Goal: Information Seeking & Learning: Compare options

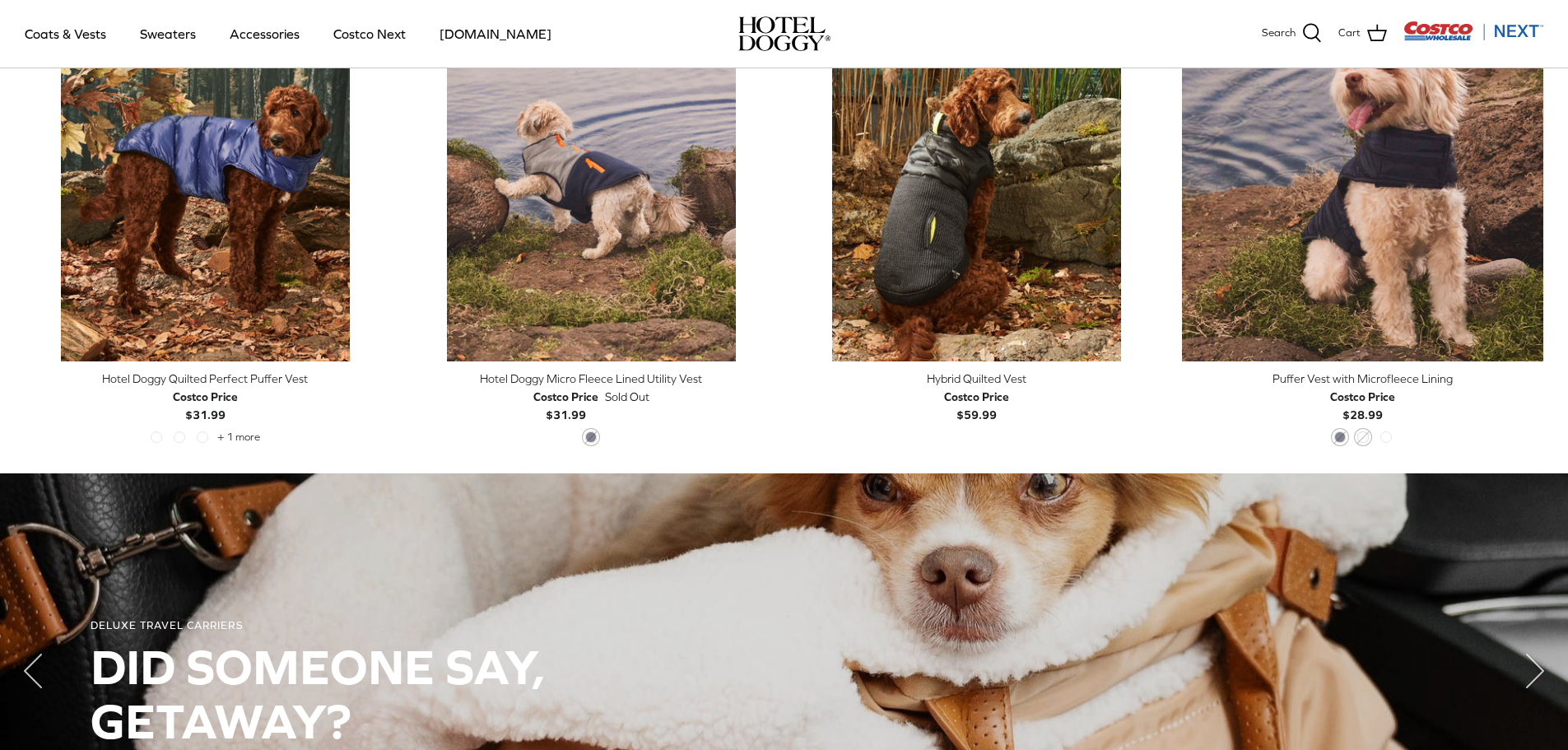
scroll to position [579, 0]
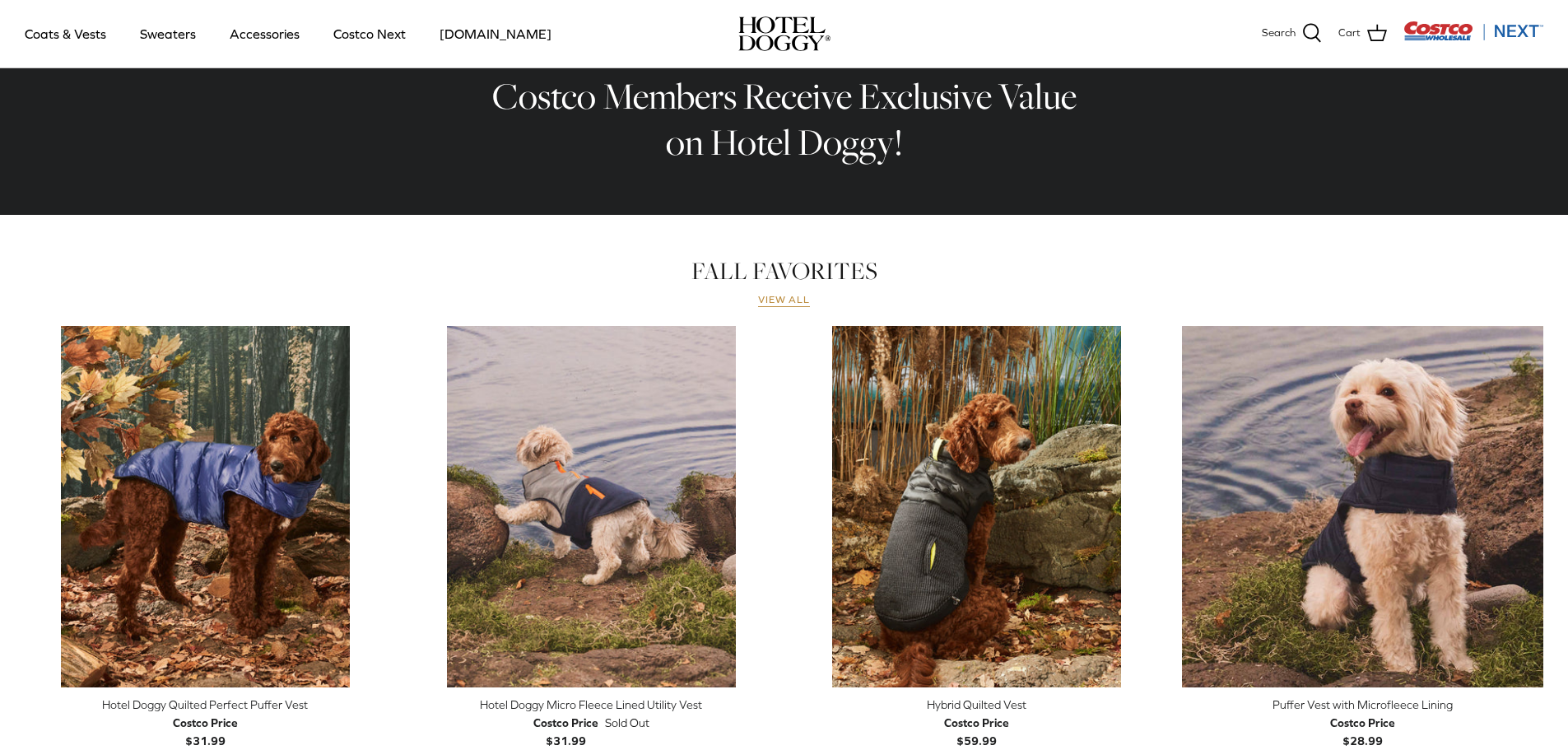
click at [776, 301] on link "View all" at bounding box center [784, 300] width 53 height 13
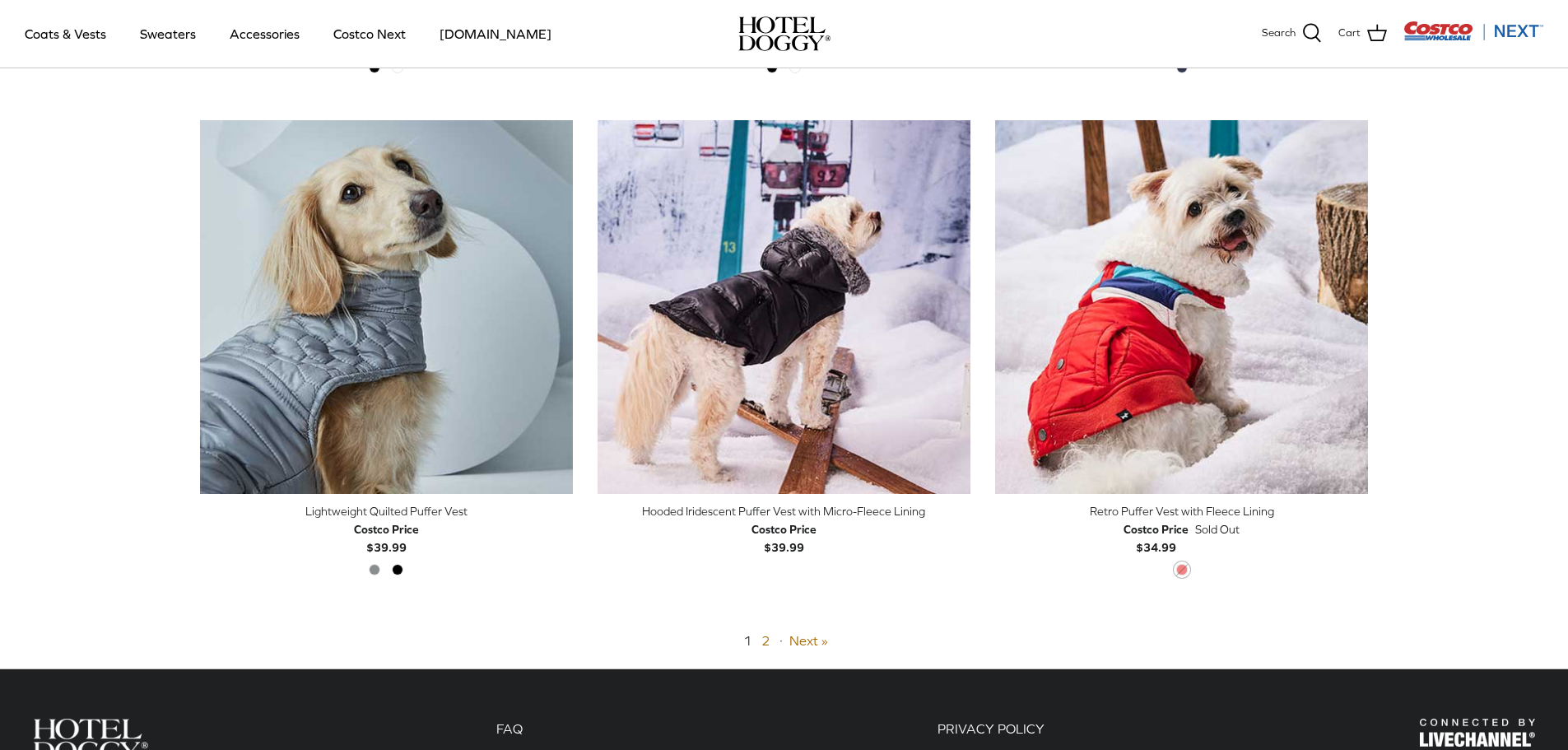
scroll to position [3951, 0]
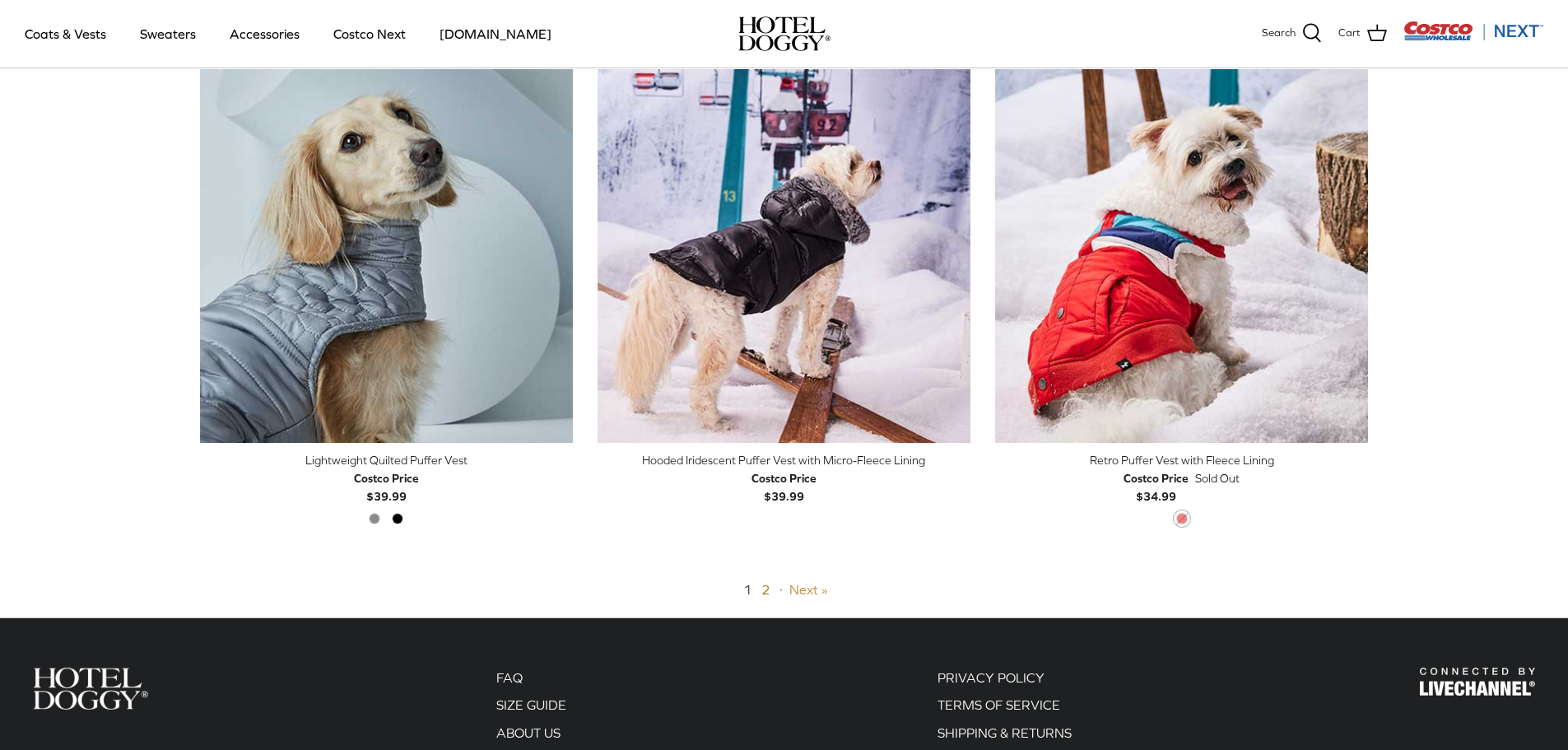
drag, startPoint x: 806, startPoint y: 587, endPoint x: 792, endPoint y: 583, distance: 14.6
click at [806, 586] on link "Next »" at bounding box center [809, 589] width 39 height 15
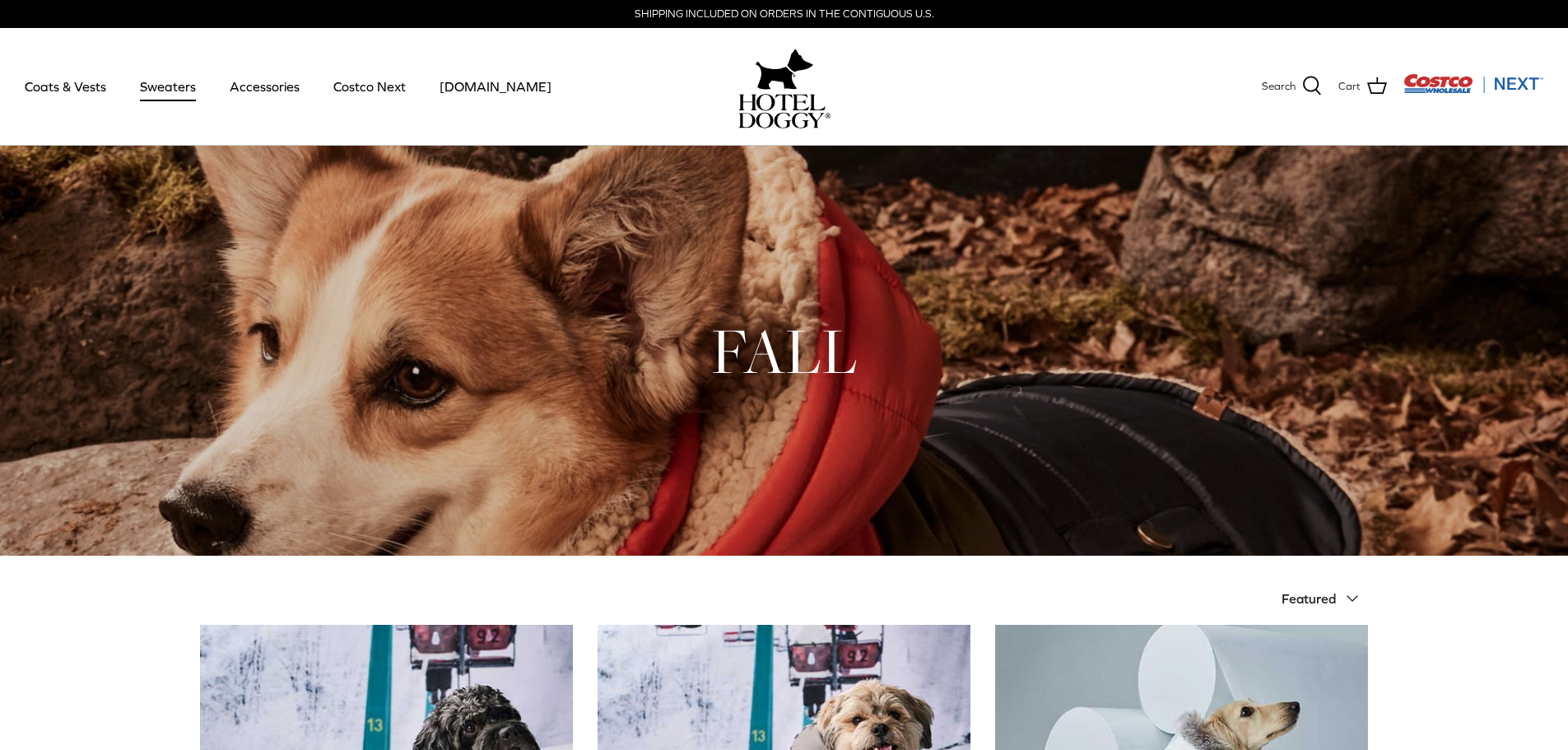
click at [181, 85] on link "Sweaters" at bounding box center [167, 86] width 85 height 56
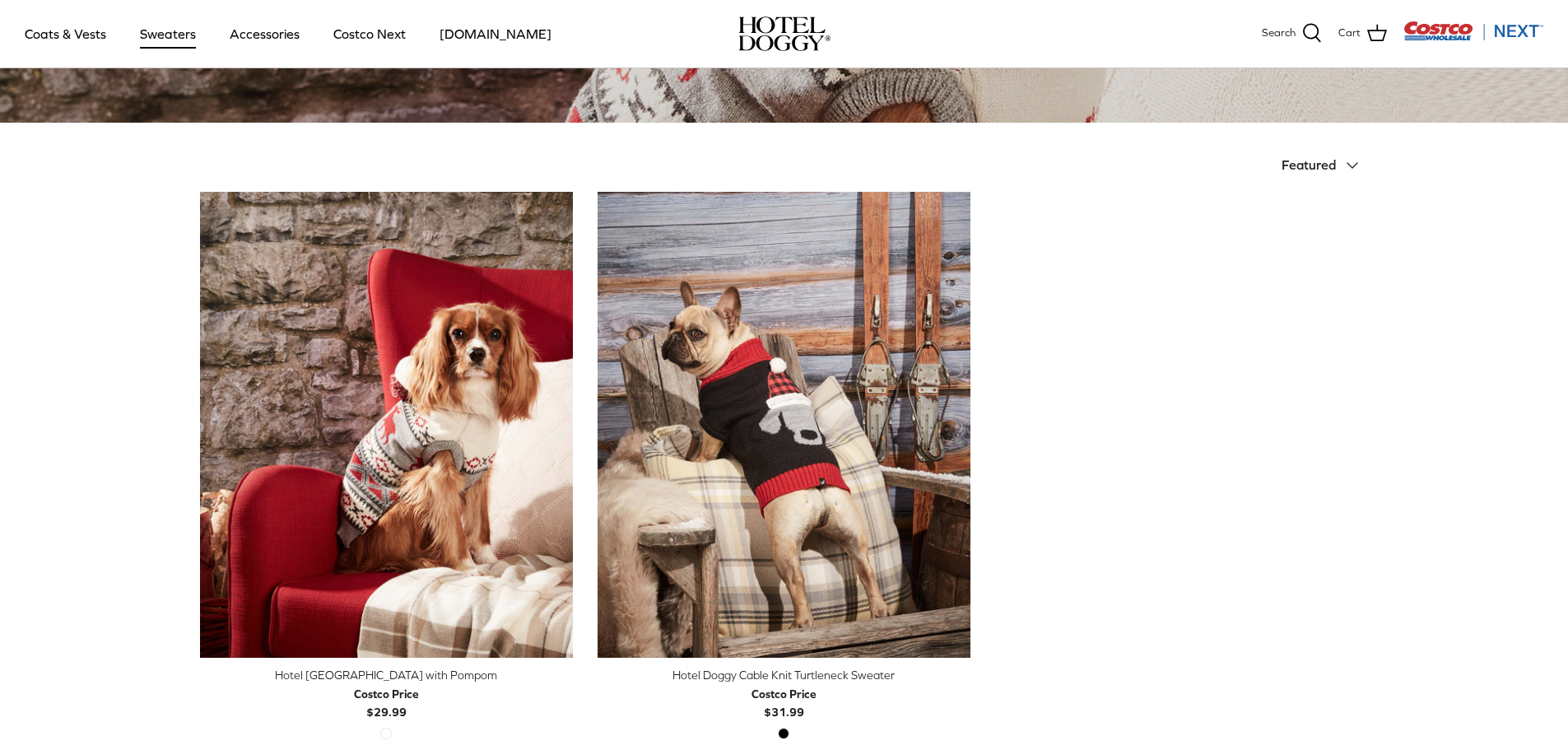
scroll to position [411, 0]
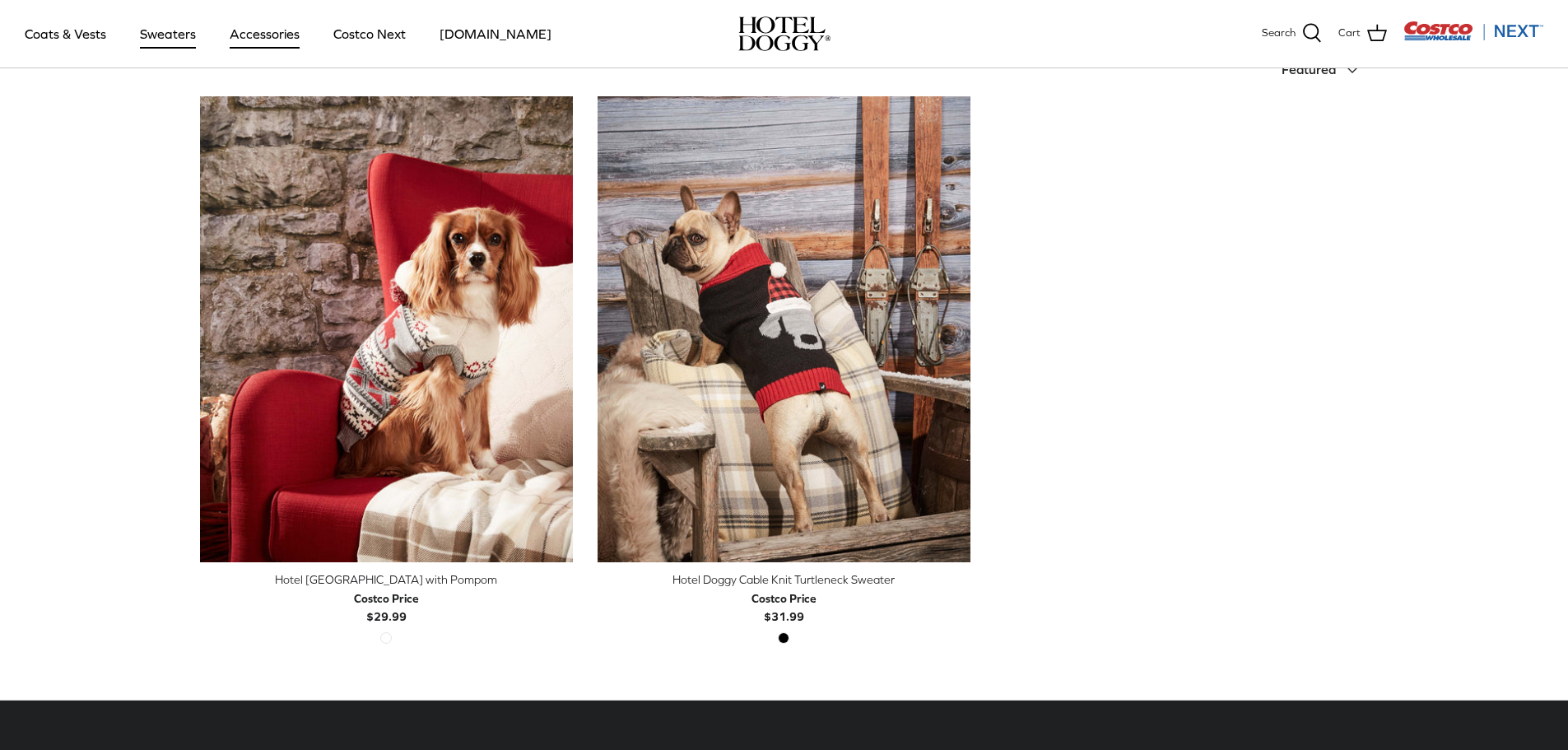
click at [265, 34] on link "Accessories" at bounding box center [264, 34] width 99 height 56
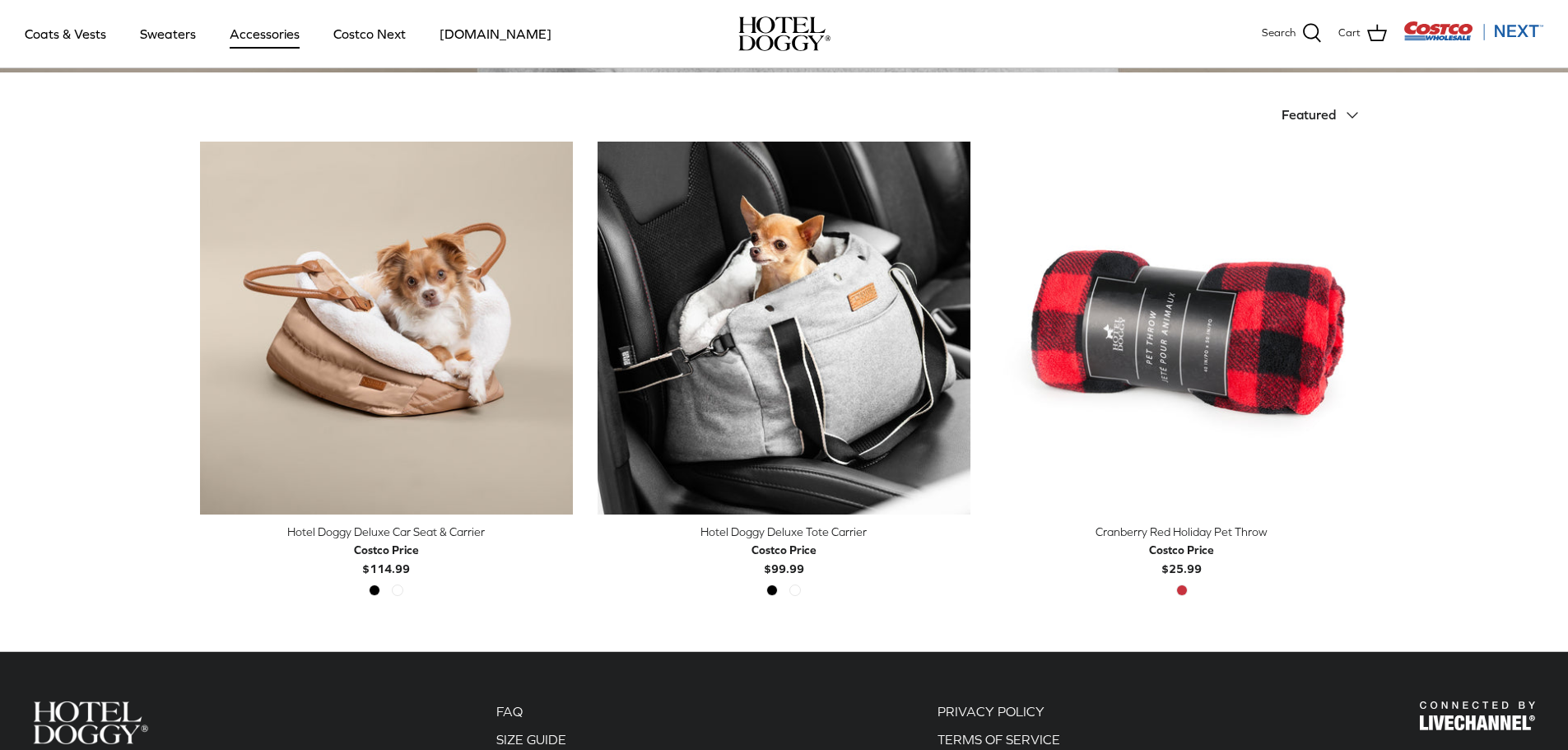
scroll to position [365, 0]
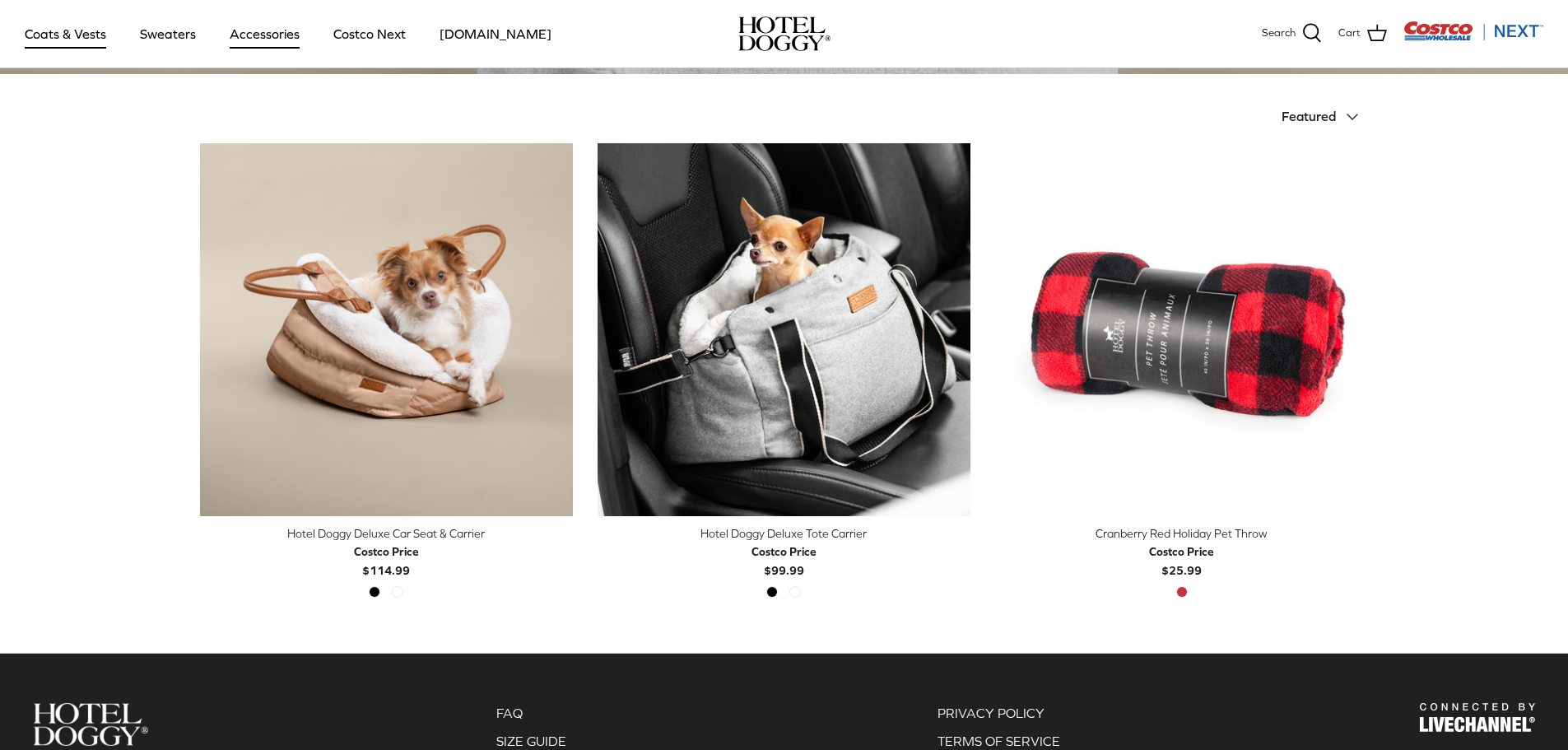
click at [58, 33] on link "Coats & Vests" at bounding box center [65, 34] width 111 height 56
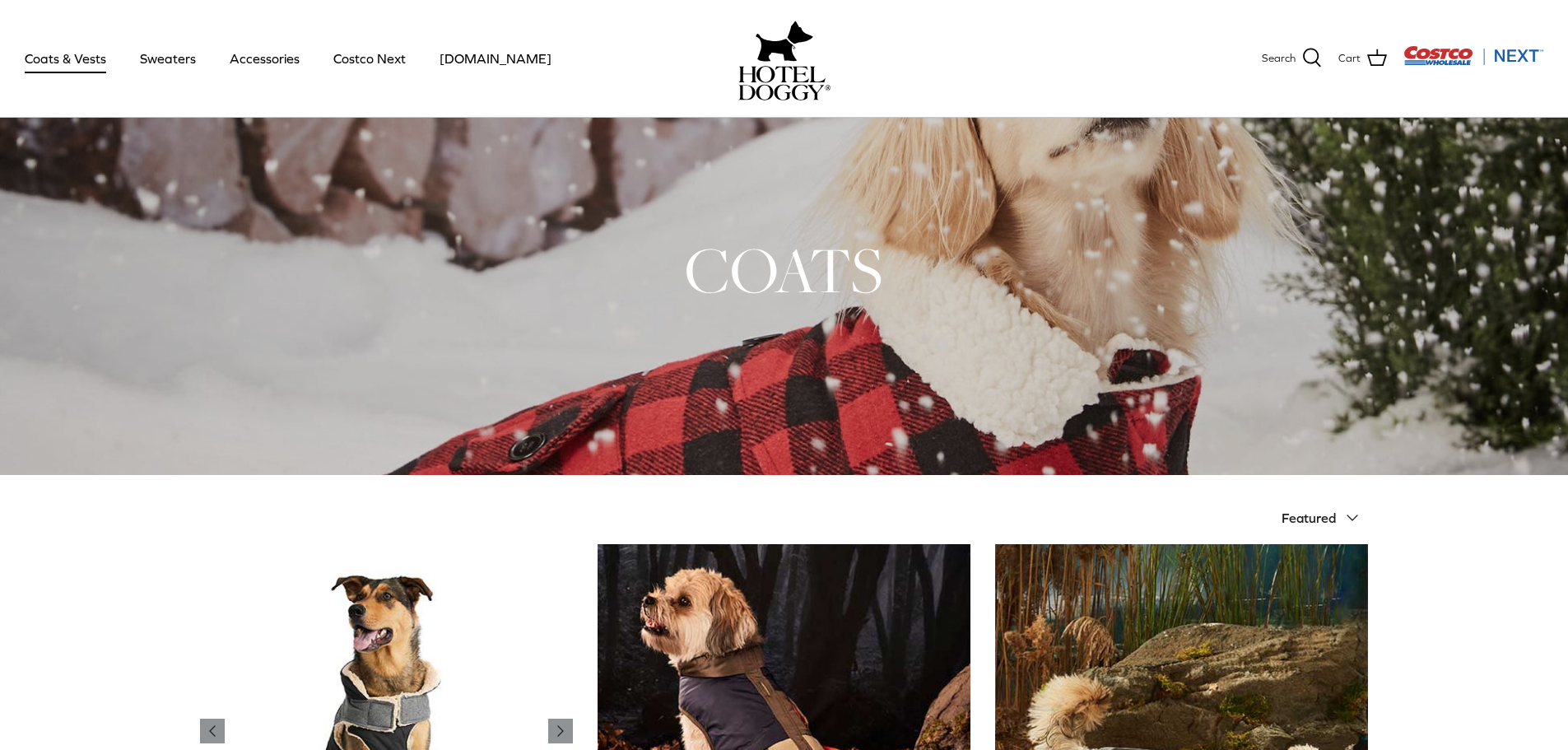
scroll to position [329, 0]
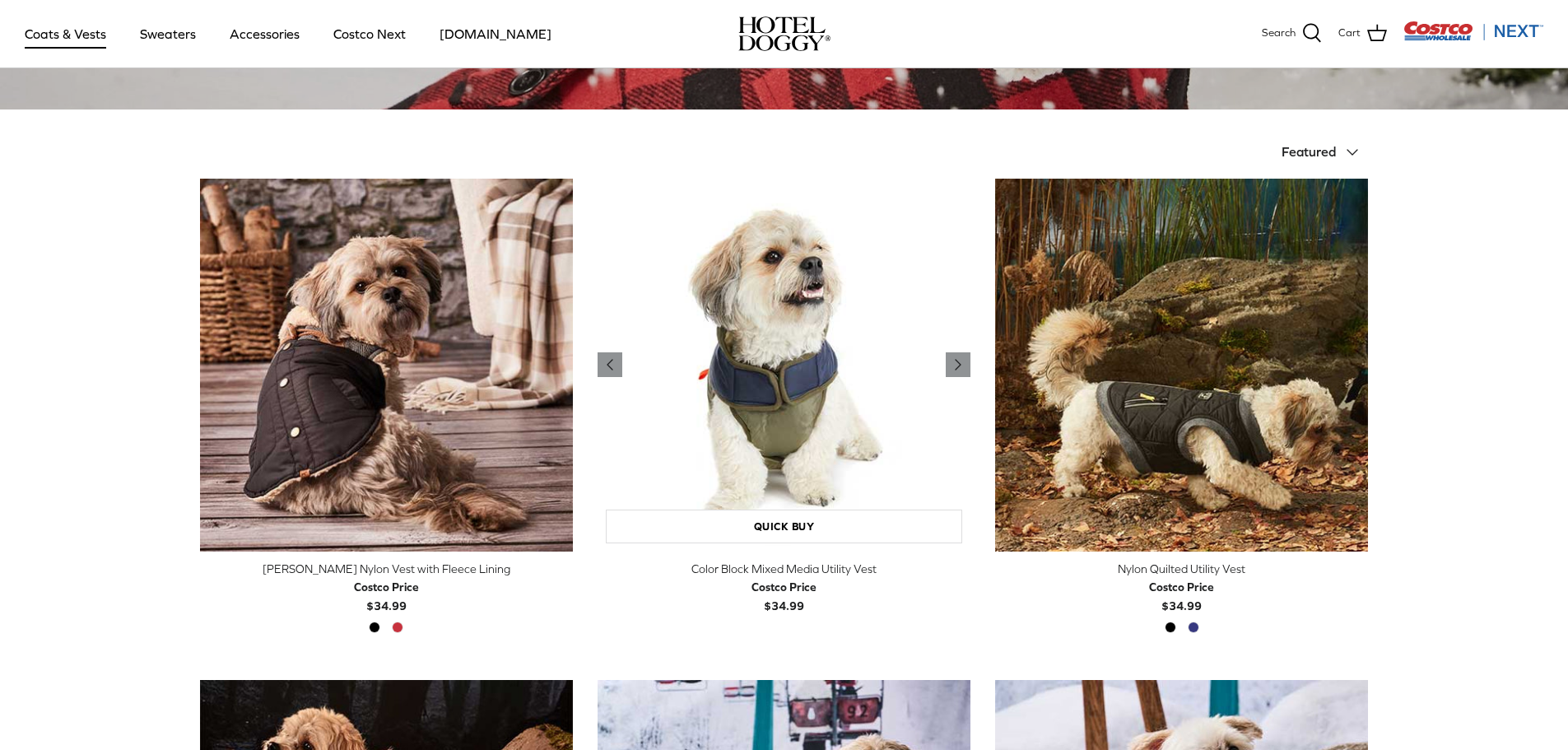
click at [779, 422] on img "Color Block Mixed Media Utility Vest" at bounding box center [784, 365] width 373 height 373
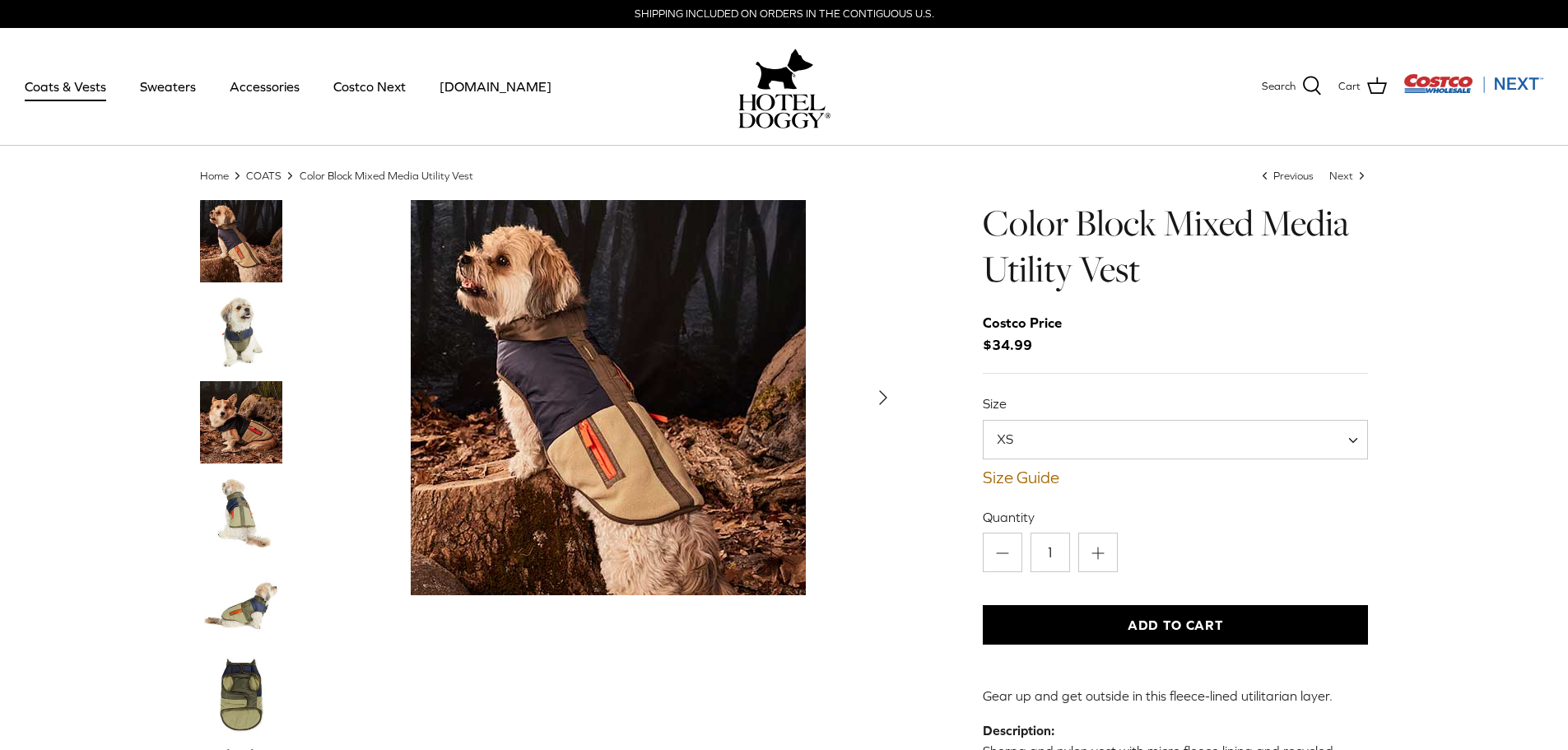
click at [872, 396] on icon "Right" at bounding box center [884, 397] width 26 height 26
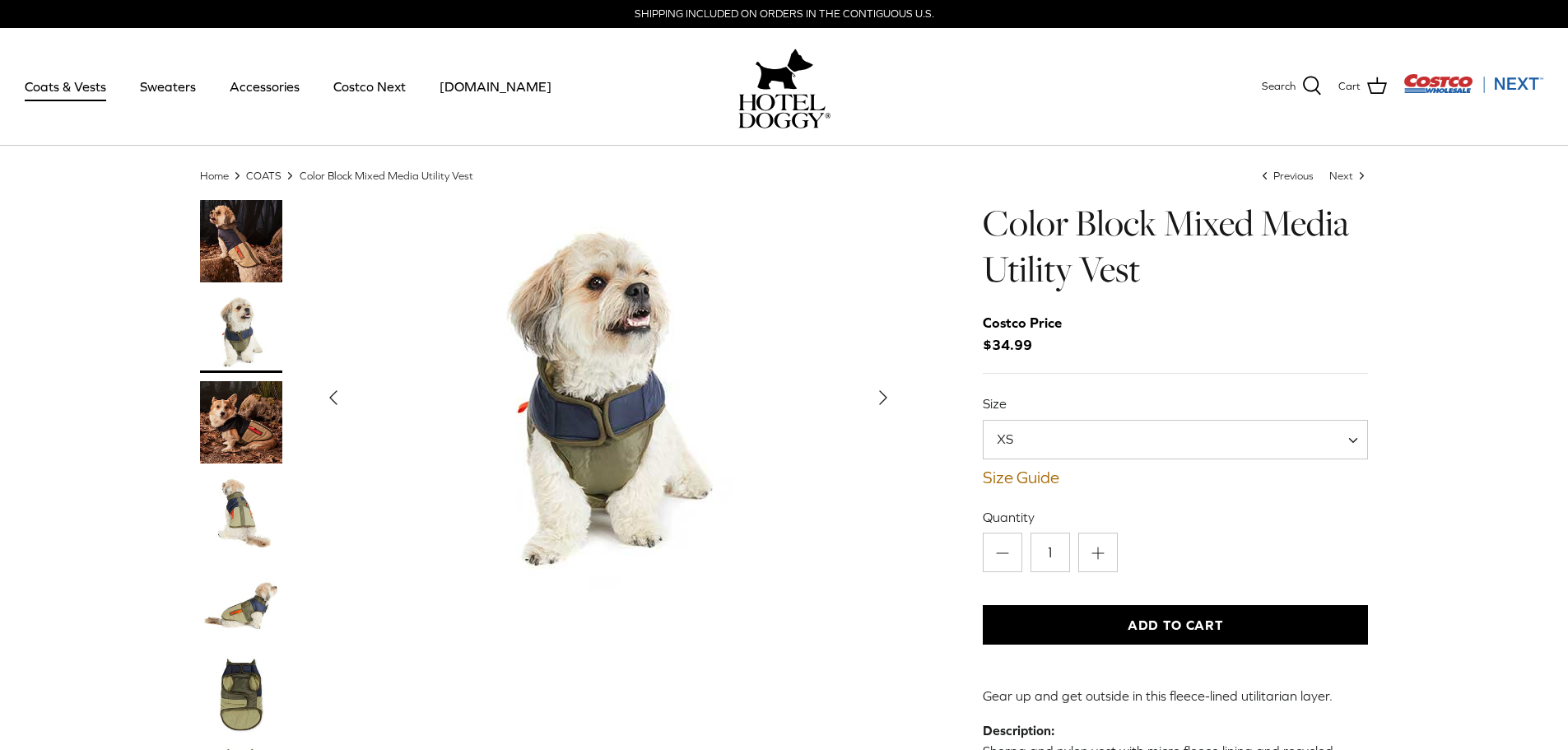
click at [872, 396] on icon "Right" at bounding box center [884, 397] width 26 height 26
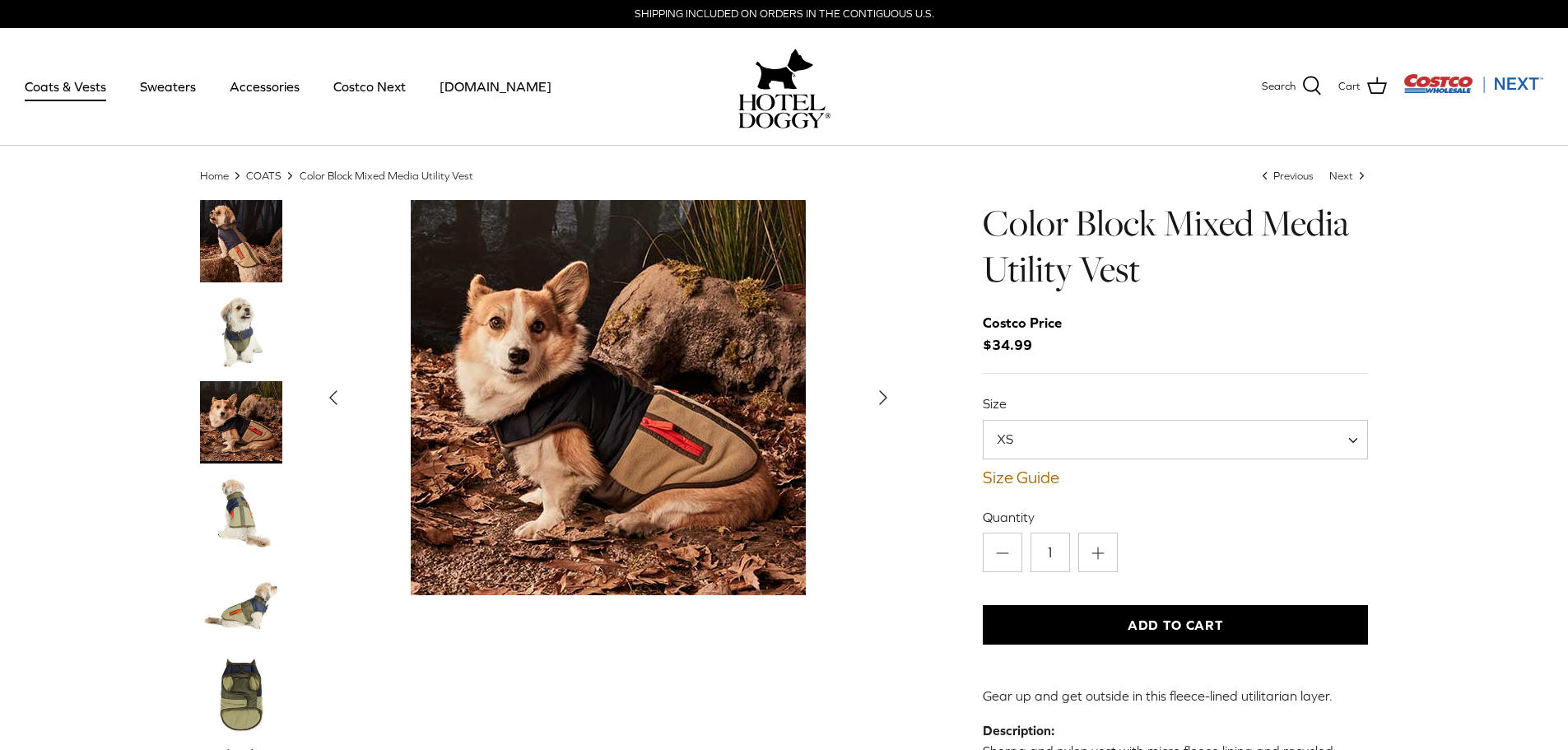
click at [873, 396] on icon "Right" at bounding box center [884, 397] width 26 height 26
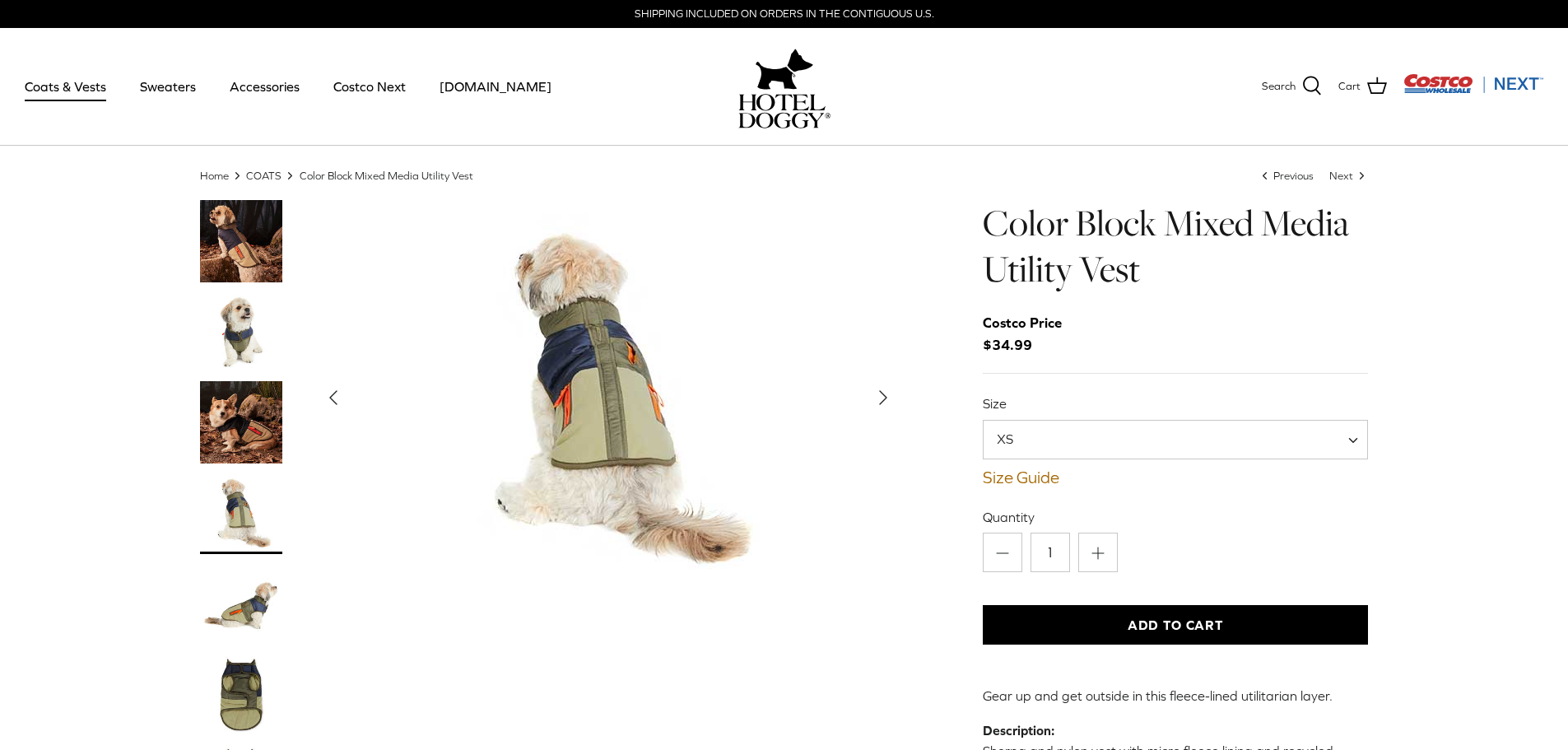
click at [873, 396] on icon "Right" at bounding box center [884, 397] width 26 height 26
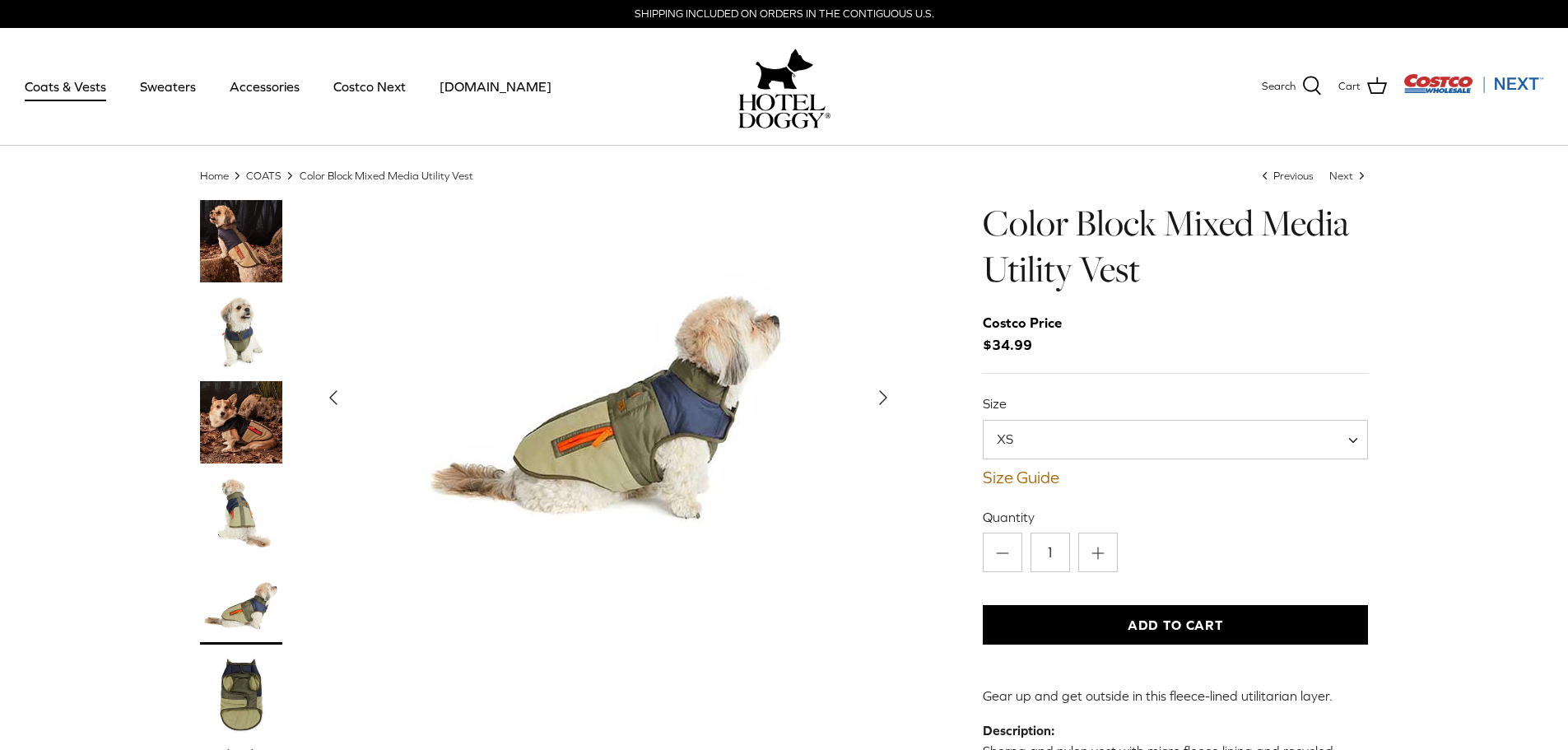
click at [874, 396] on icon "Right" at bounding box center [884, 397] width 26 height 26
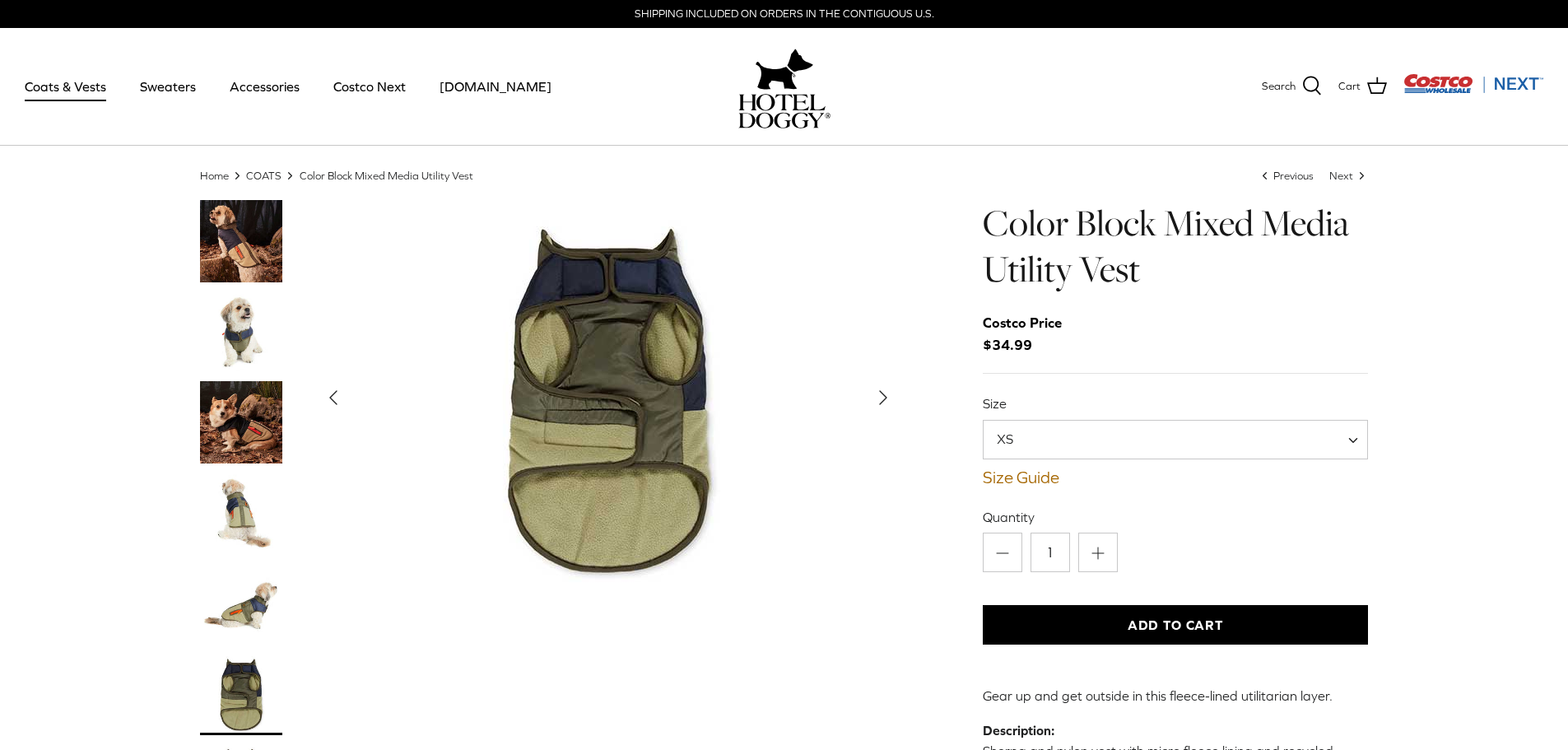
click at [874, 396] on icon "Right" at bounding box center [884, 397] width 26 height 26
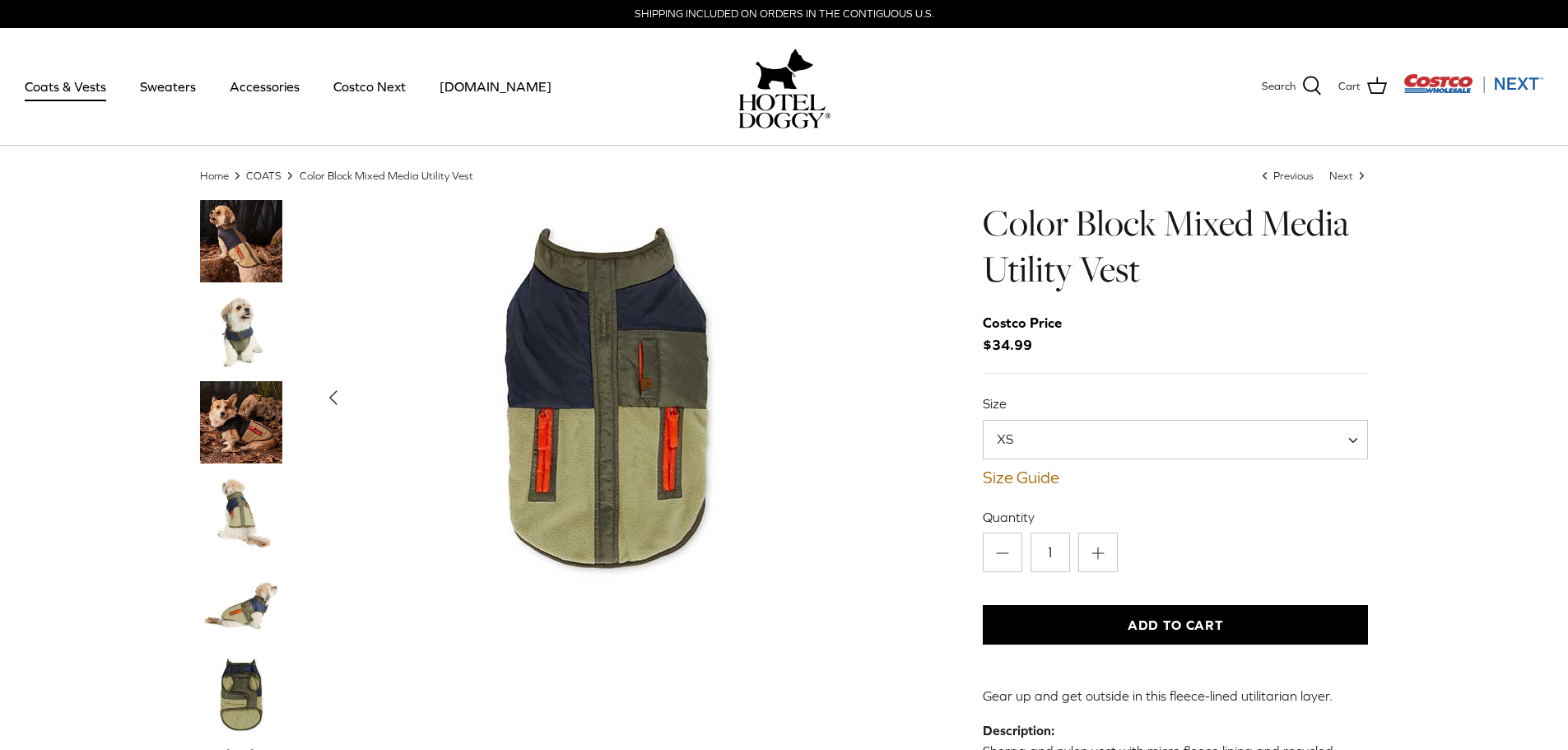
click at [324, 398] on icon "Left" at bounding box center [333, 397] width 26 height 26
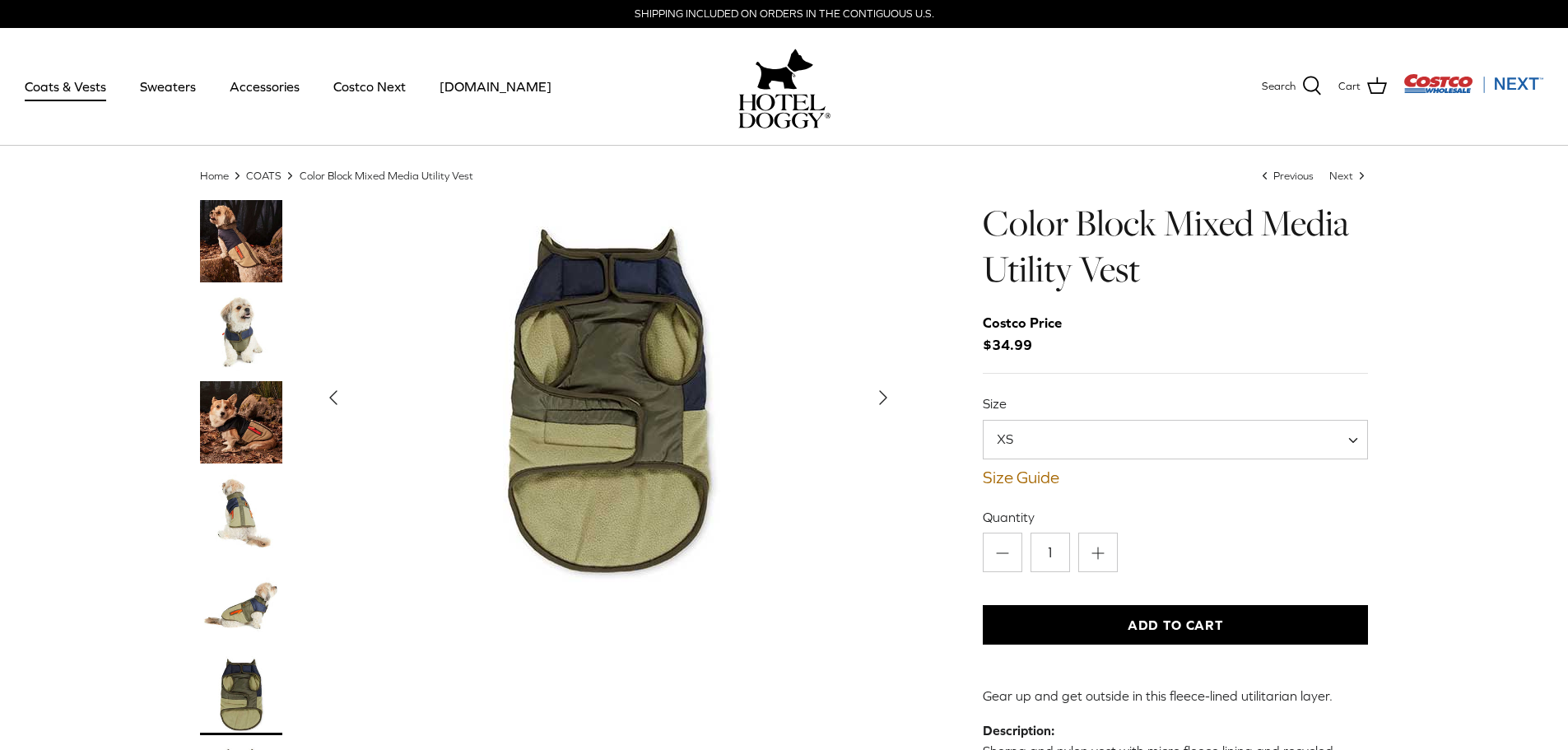
click at [881, 397] on polyline "Next" at bounding box center [883, 397] width 6 height 13
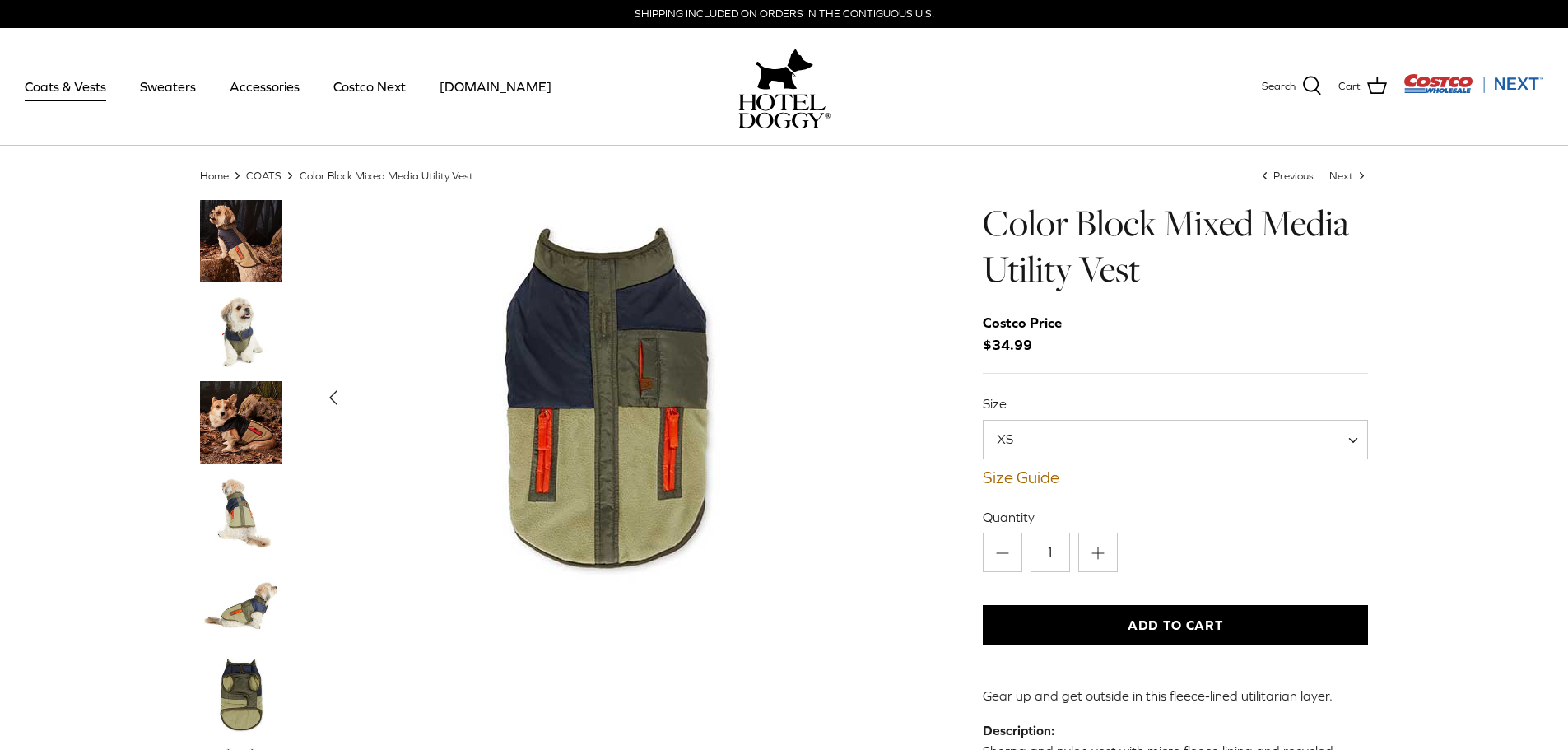
click at [881, 397] on div "Show Gallery" at bounding box center [609, 397] width 587 height 395
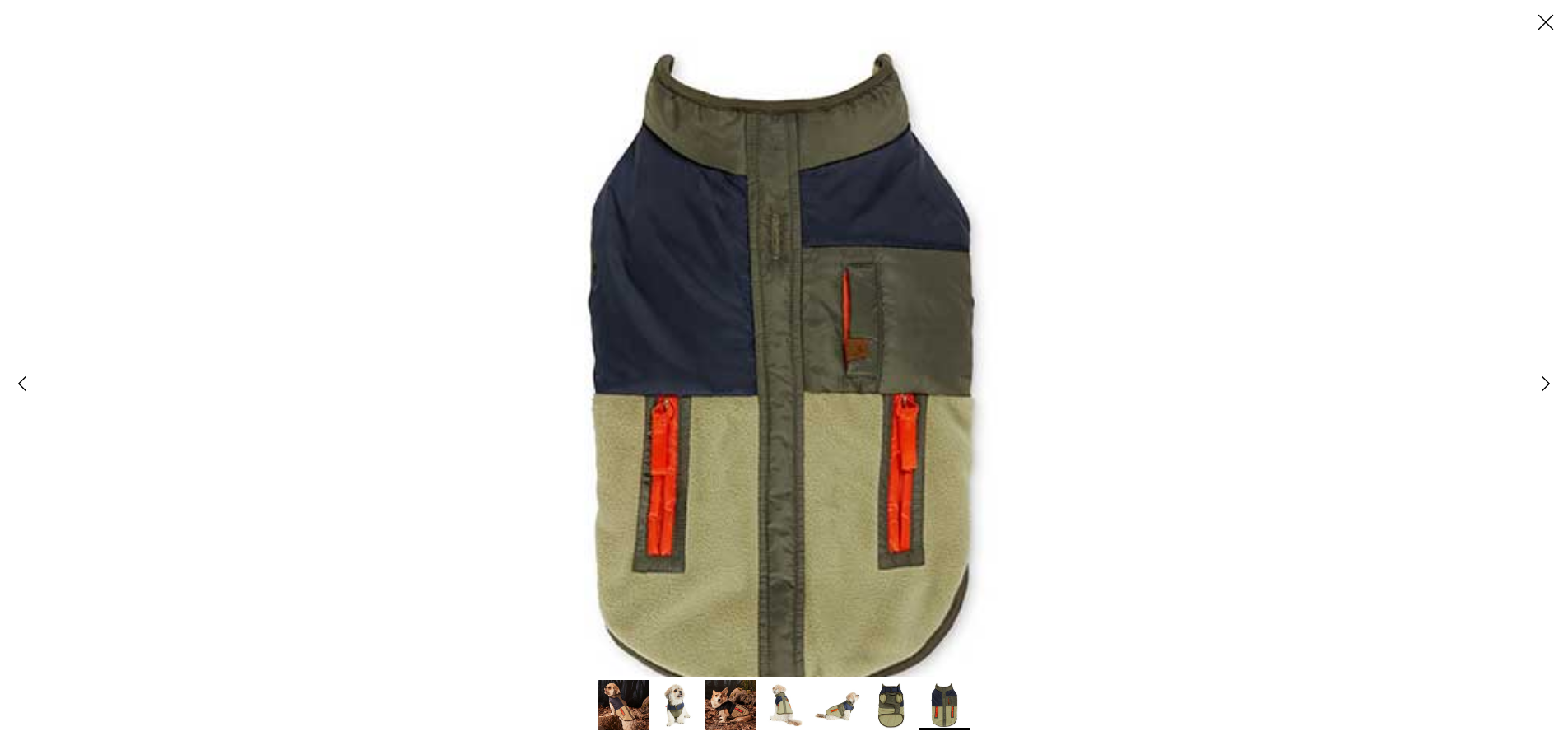
click at [1543, 19] on line at bounding box center [1547, 23] width 14 height 14
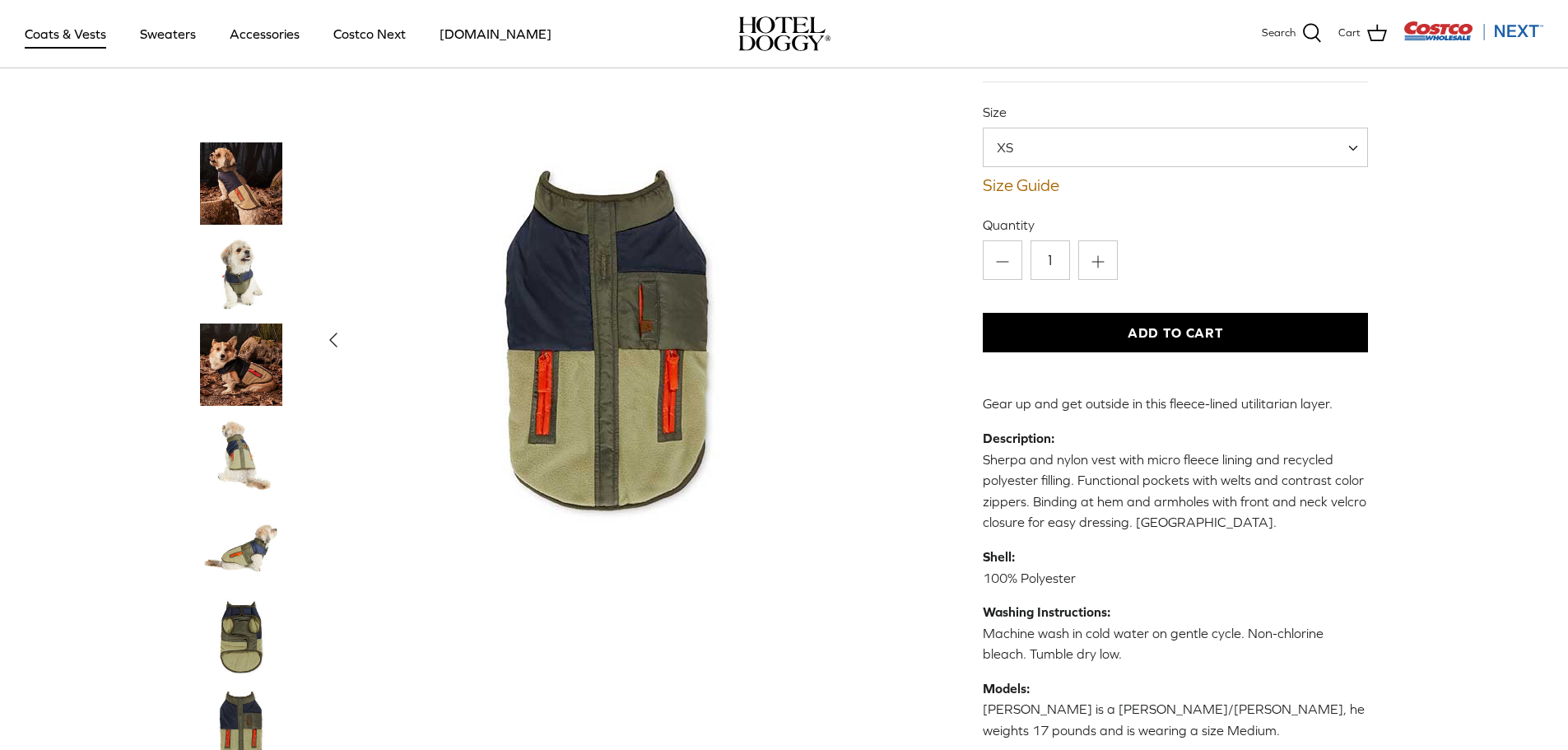
scroll to position [164, 0]
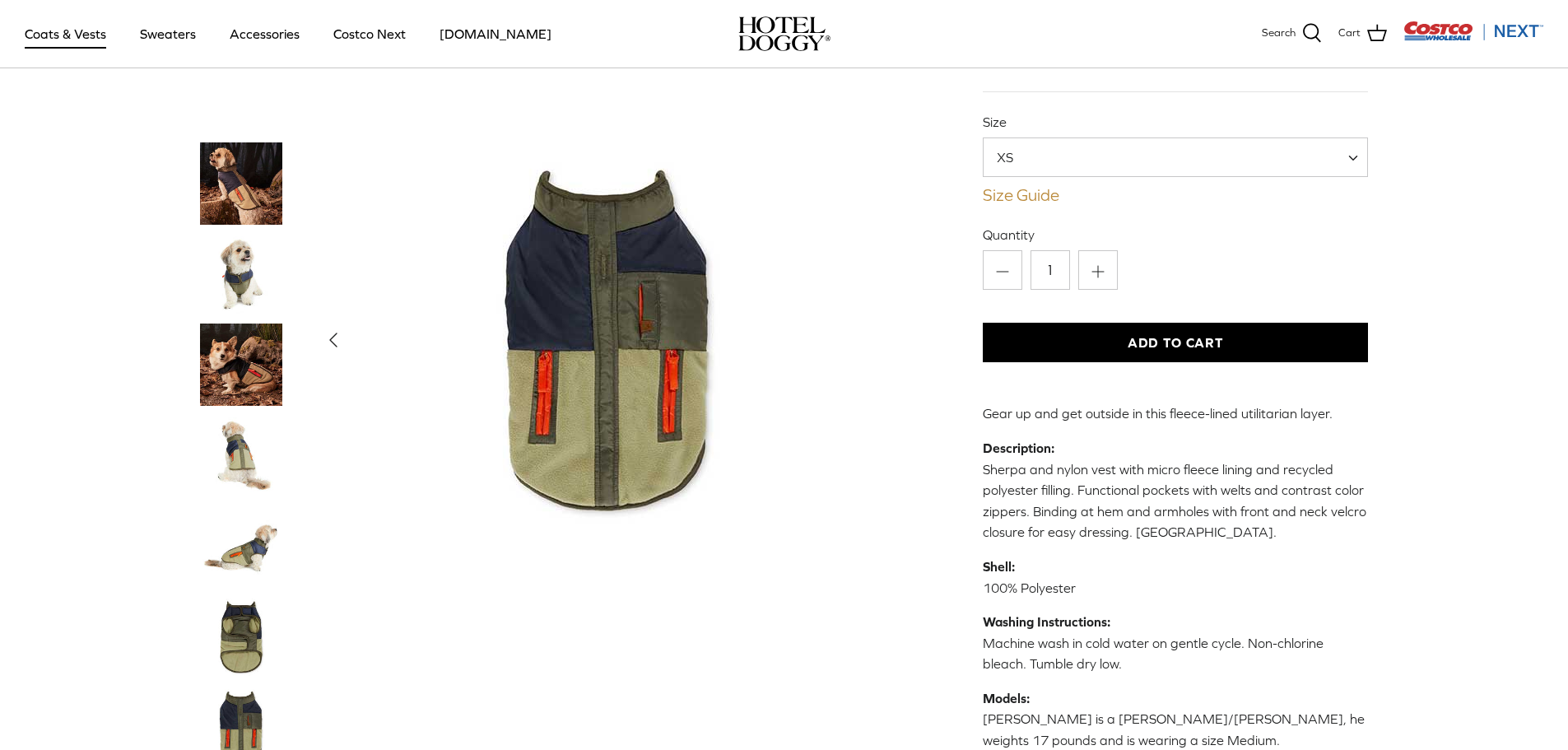
click at [1036, 196] on link "Size Guide" at bounding box center [1176, 195] width 386 height 19
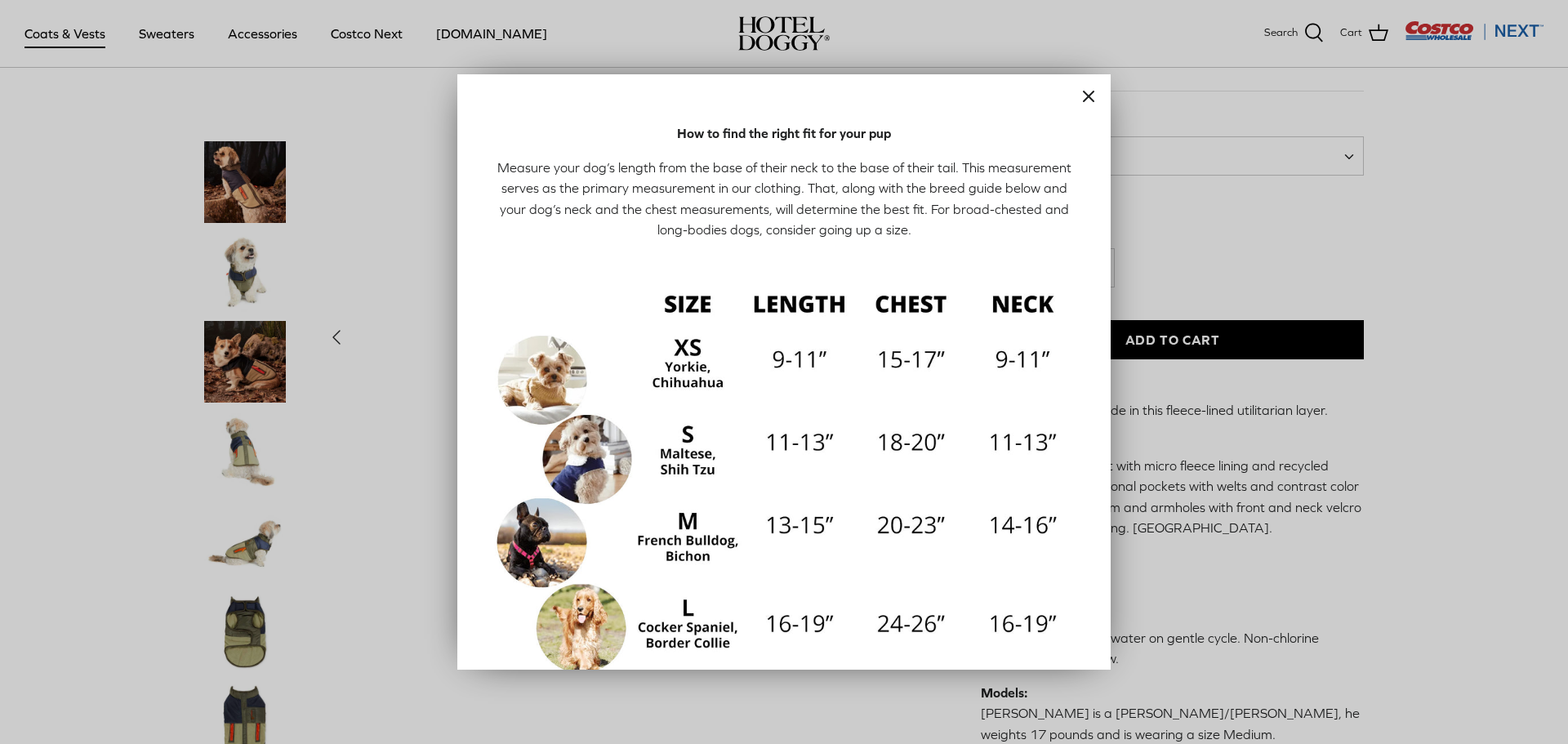
click at [1419, 282] on div at bounding box center [784, 372] width 1568 height 744
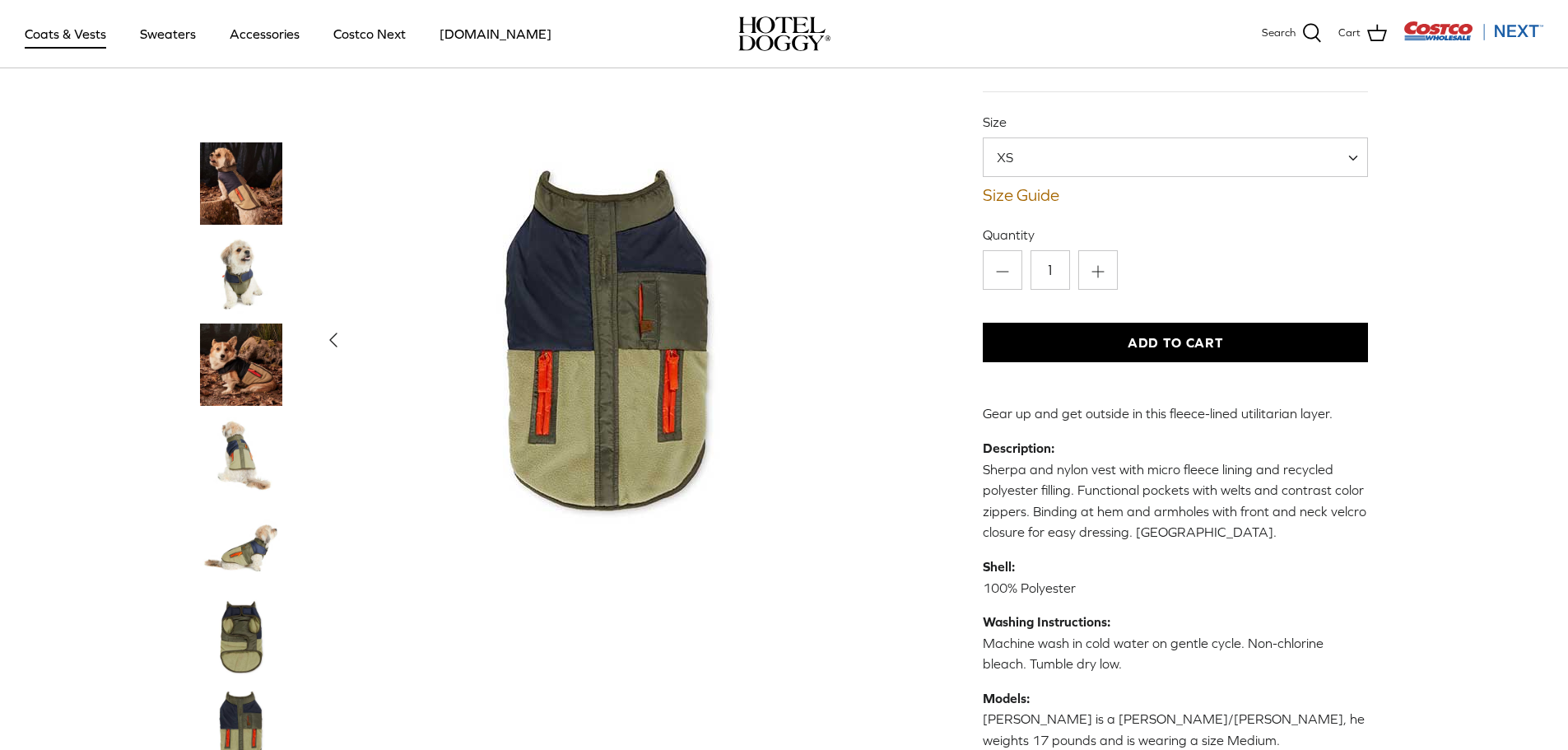
click at [1316, 161] on span "XS" at bounding box center [1176, 157] width 386 height 40
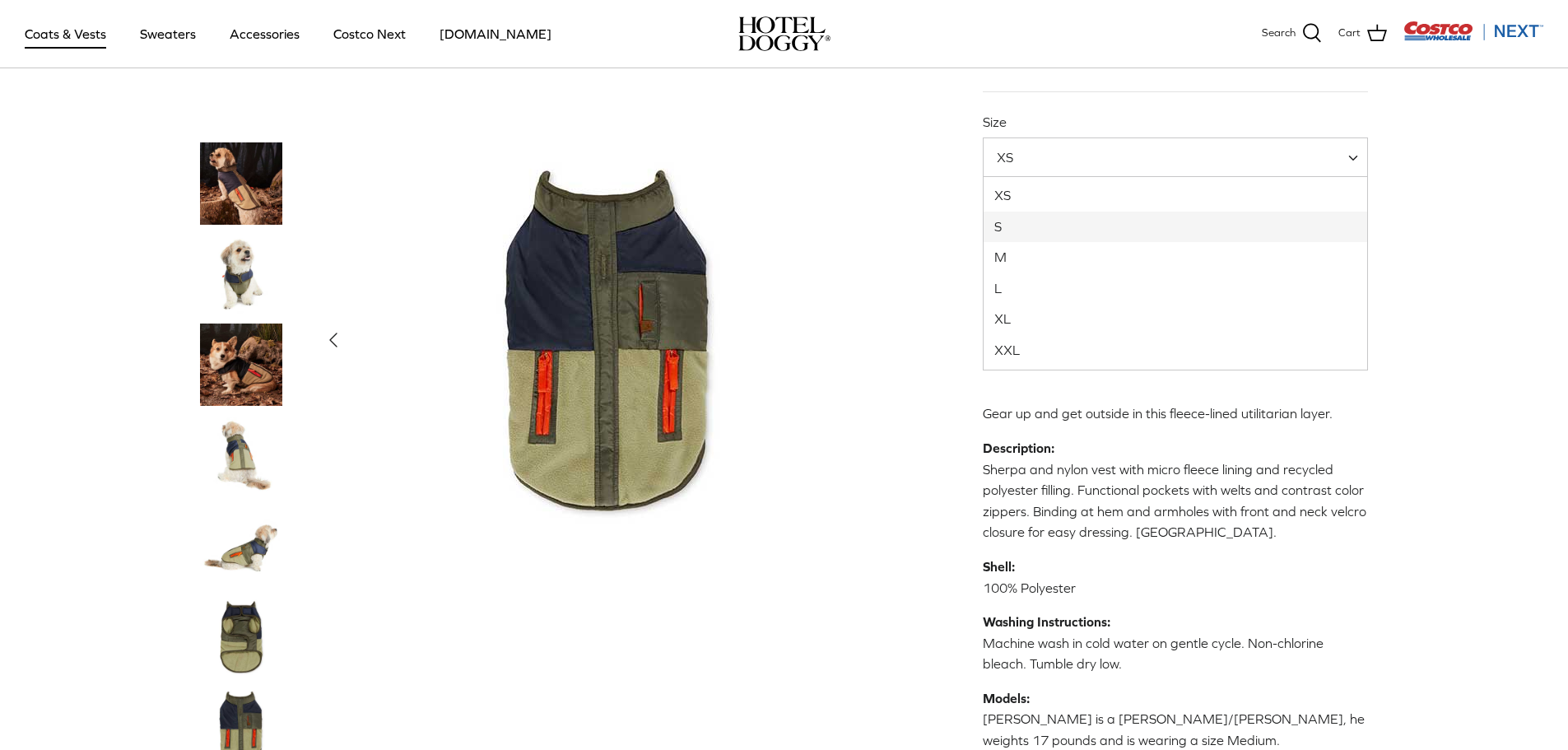
select select "S"
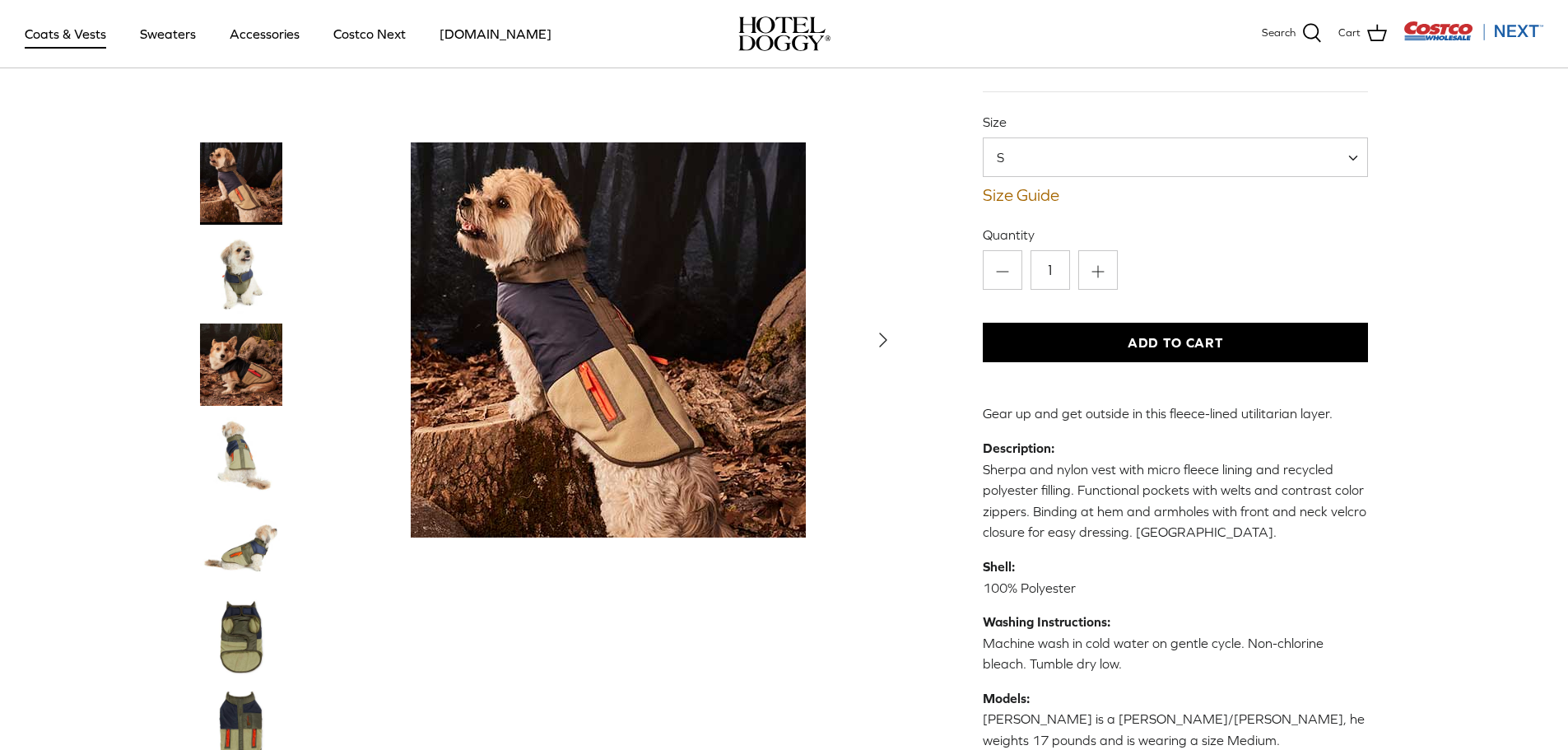
click at [1452, 267] on div "Home Right COATS Right Color Block Mixed Media Utility Vest Left Previous Next …" at bounding box center [784, 339] width 1568 height 907
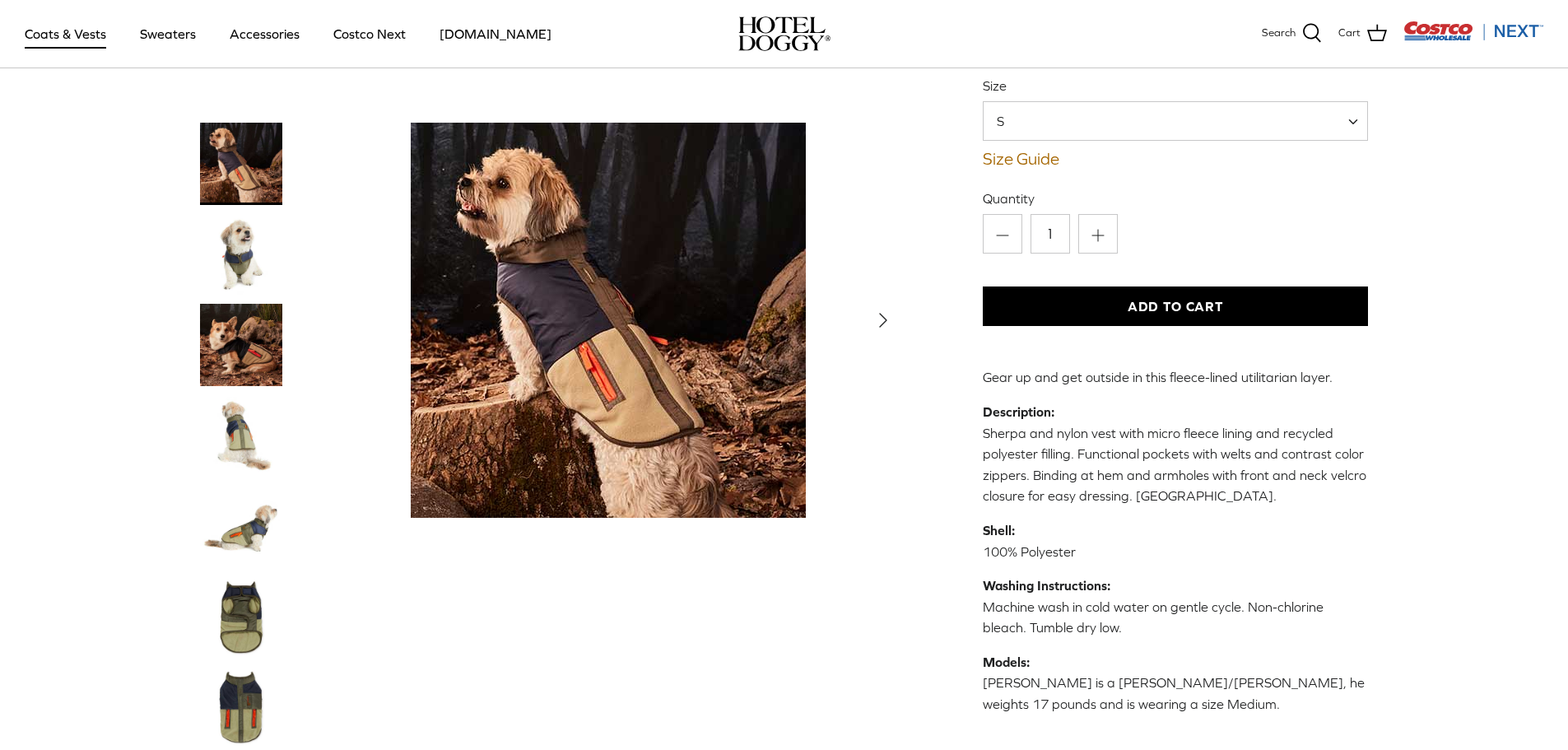
scroll to position [659, 0]
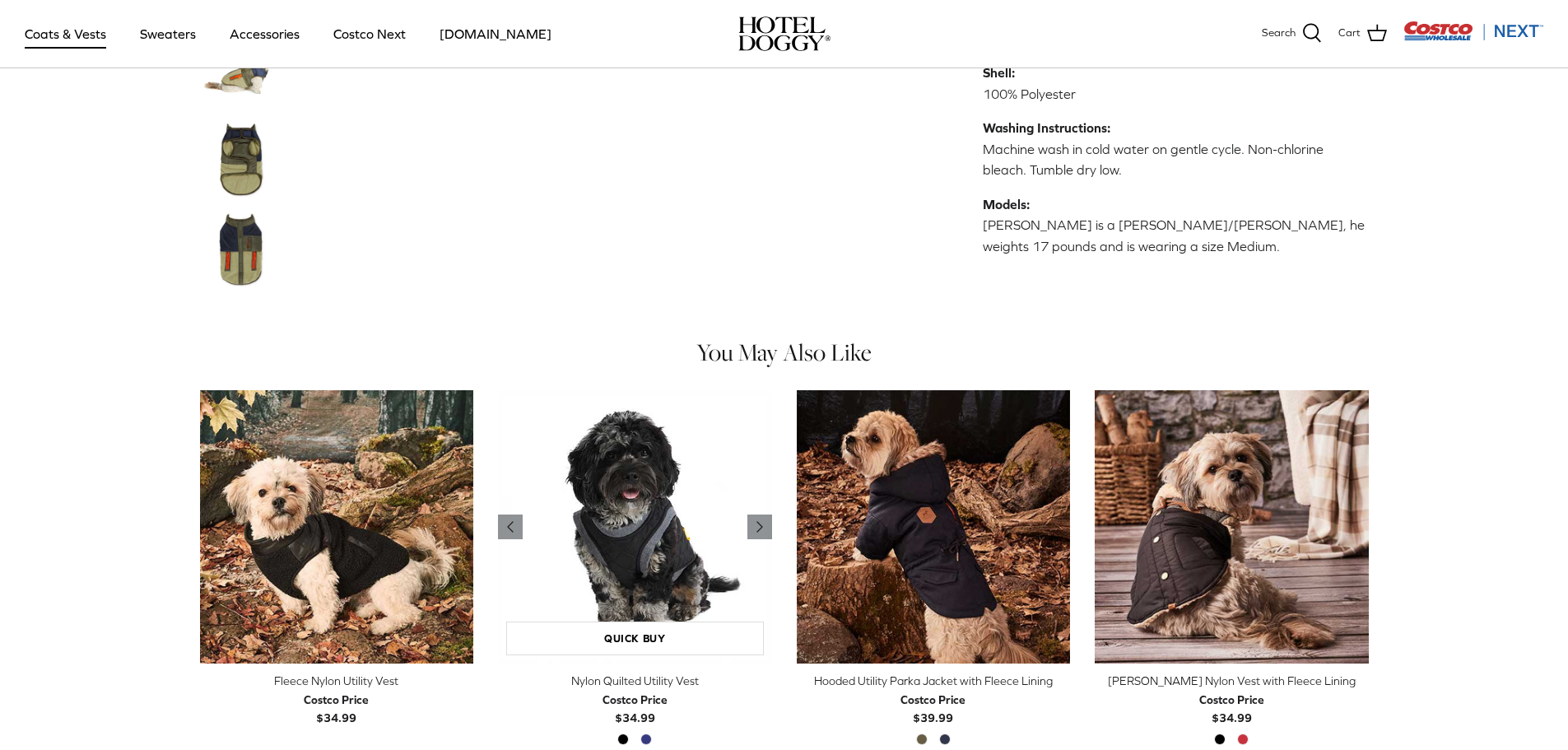
click at [618, 542] on img "Nylon Quilted Utility Vest" at bounding box center [635, 528] width 274 height 274
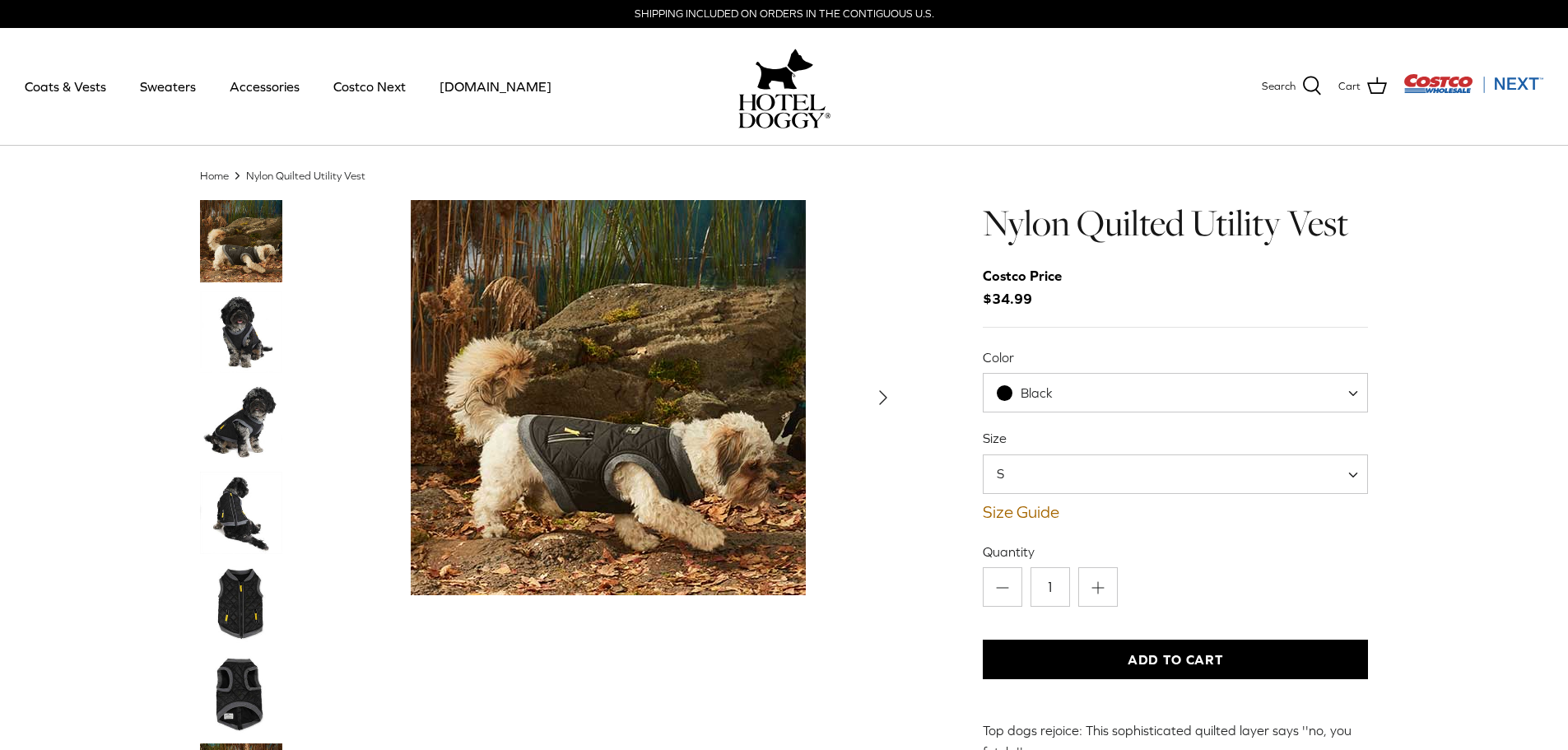
click at [878, 389] on icon "Right" at bounding box center [884, 397] width 26 height 26
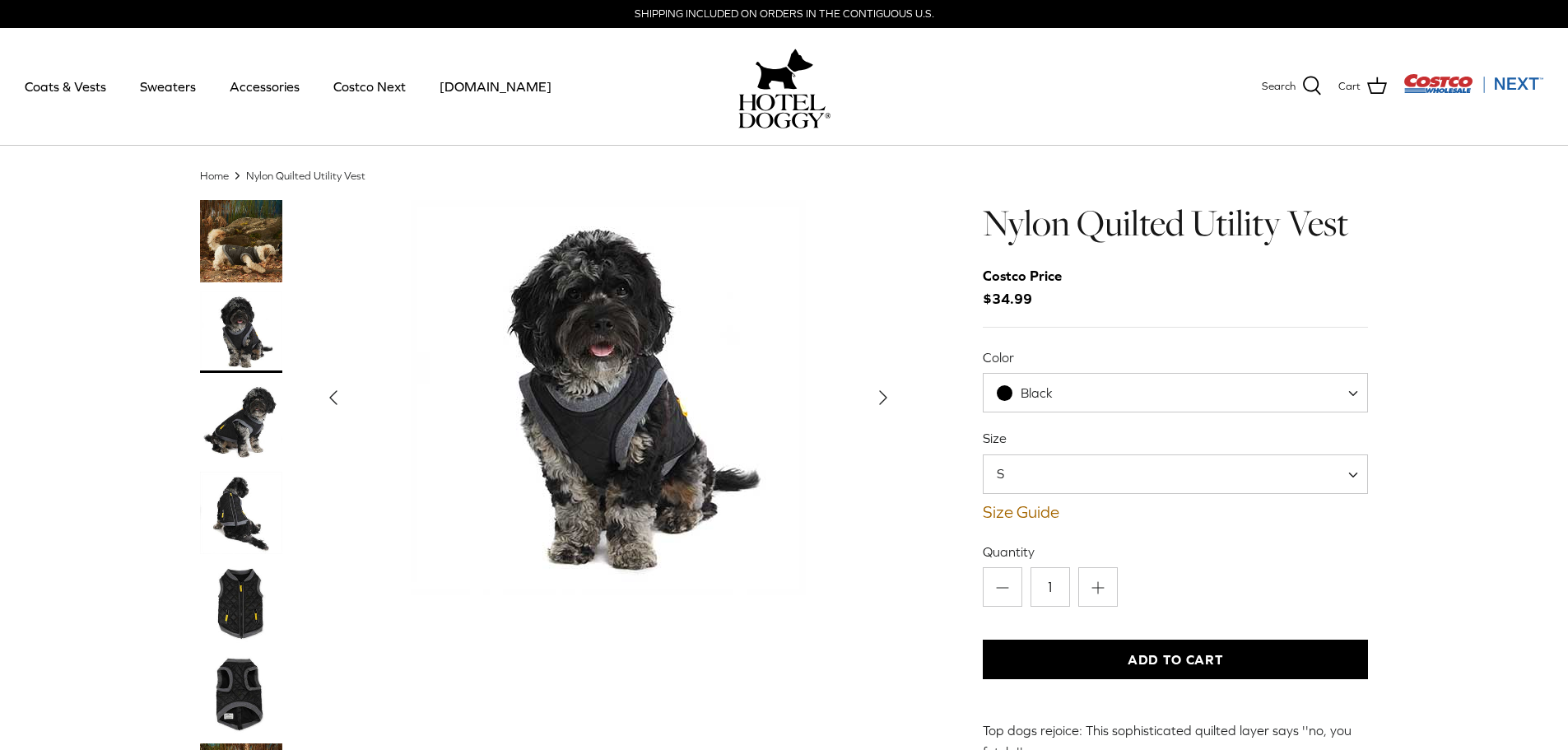
click at [879, 389] on icon "Right" at bounding box center [884, 397] width 26 height 26
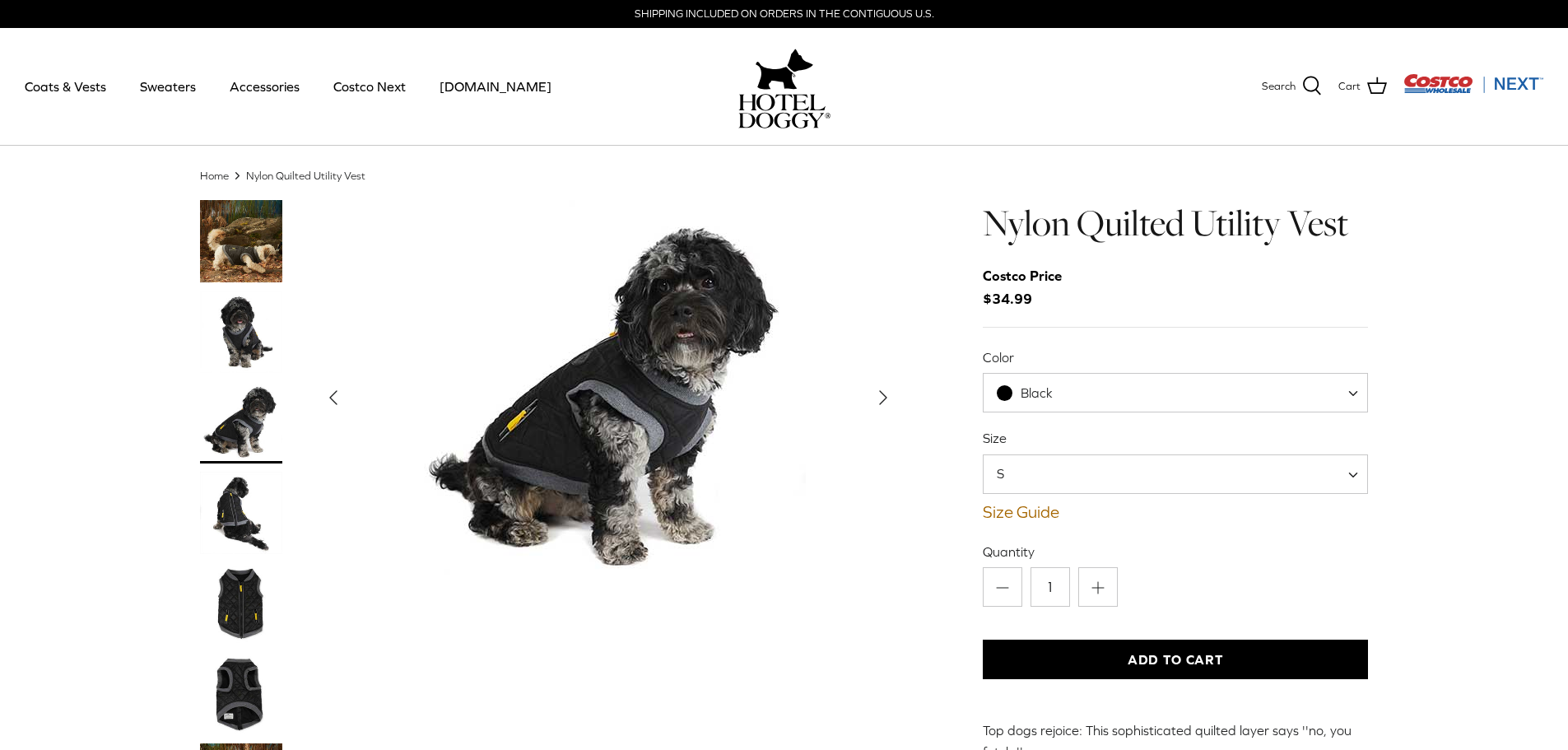
click at [879, 388] on icon "Right" at bounding box center [884, 397] width 26 height 26
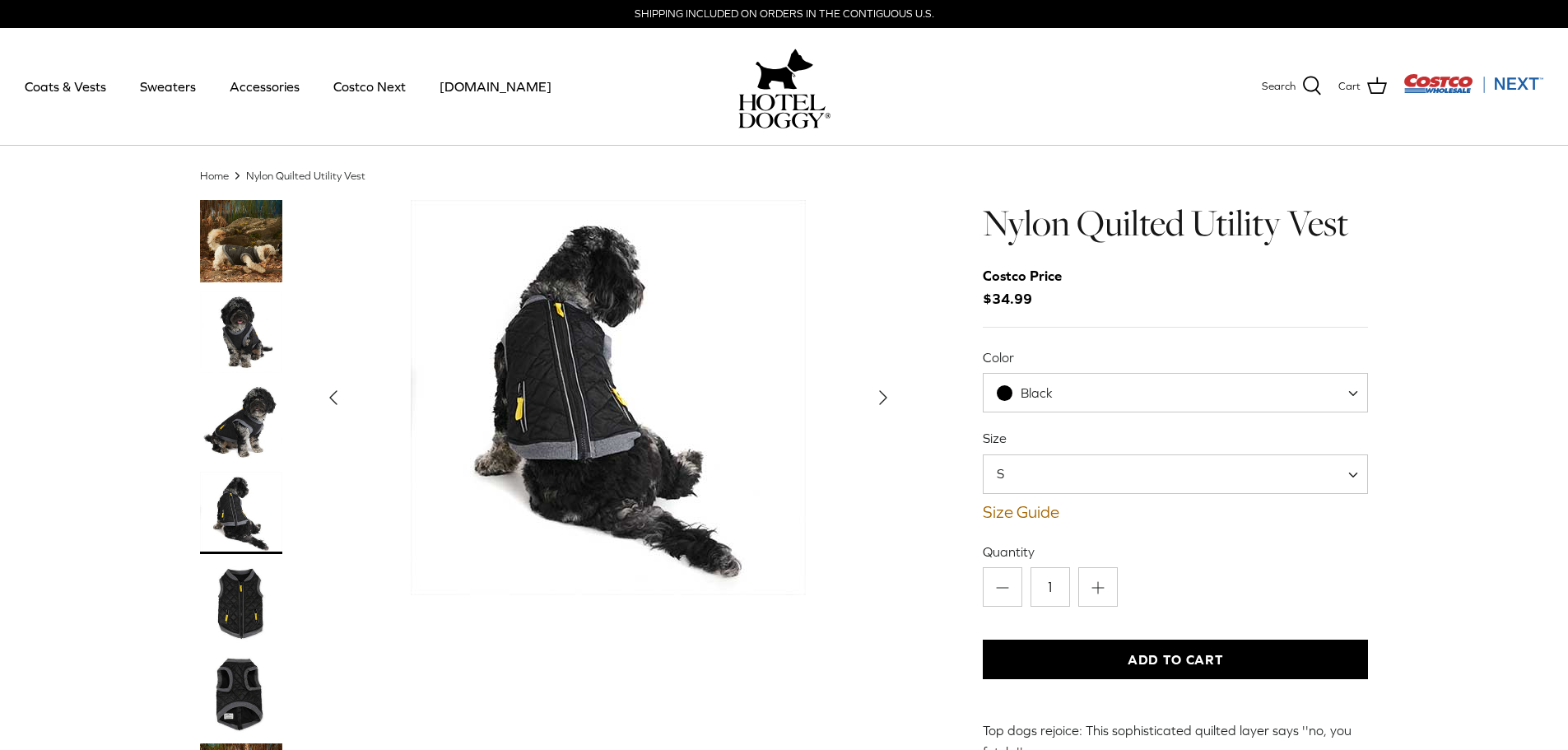
click at [879, 388] on icon "Right" at bounding box center [884, 397] width 26 height 26
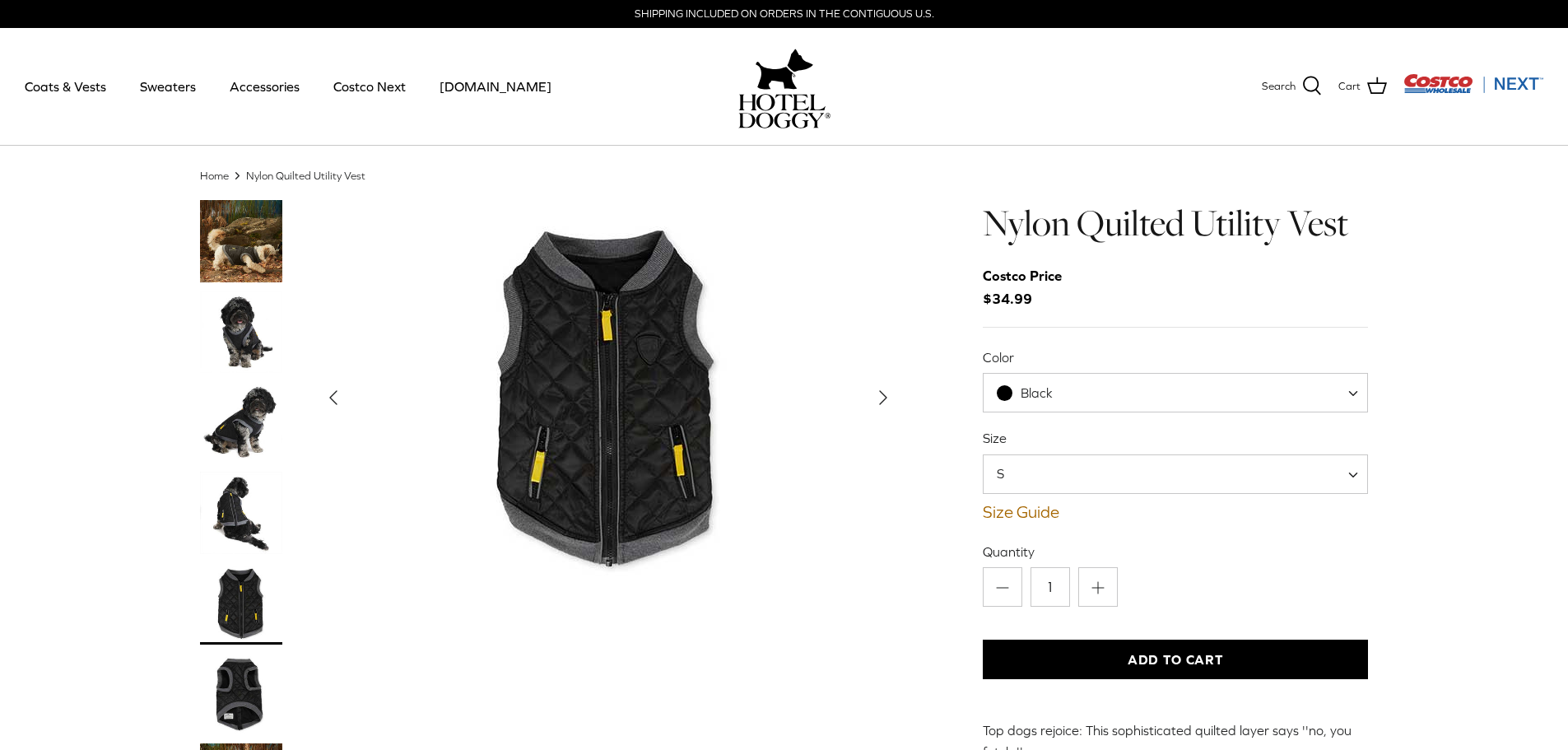
click at [879, 388] on icon "Right" at bounding box center [884, 397] width 26 height 26
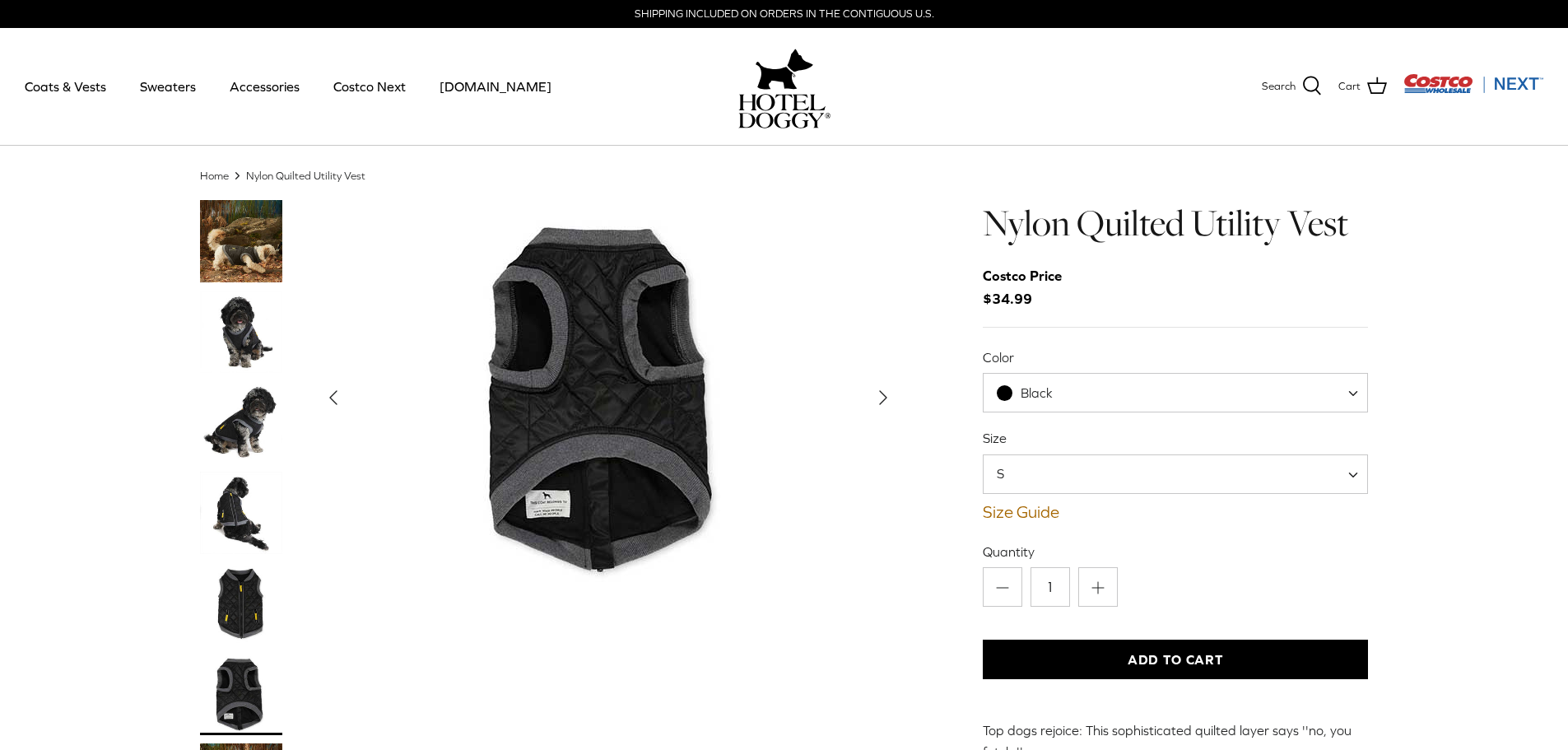
click at [330, 397] on icon "Left" at bounding box center [333, 397] width 26 height 26
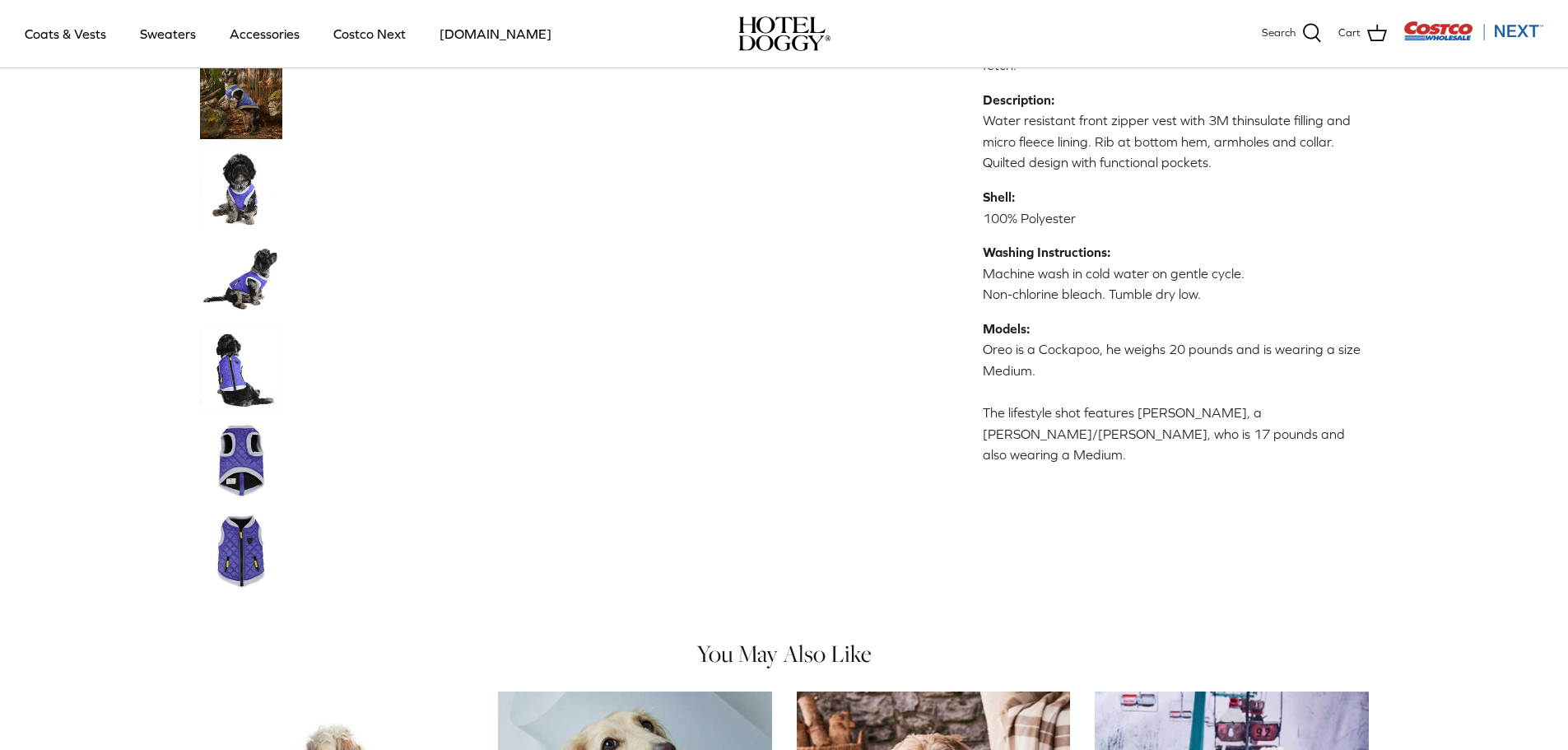
scroll to position [906, 0]
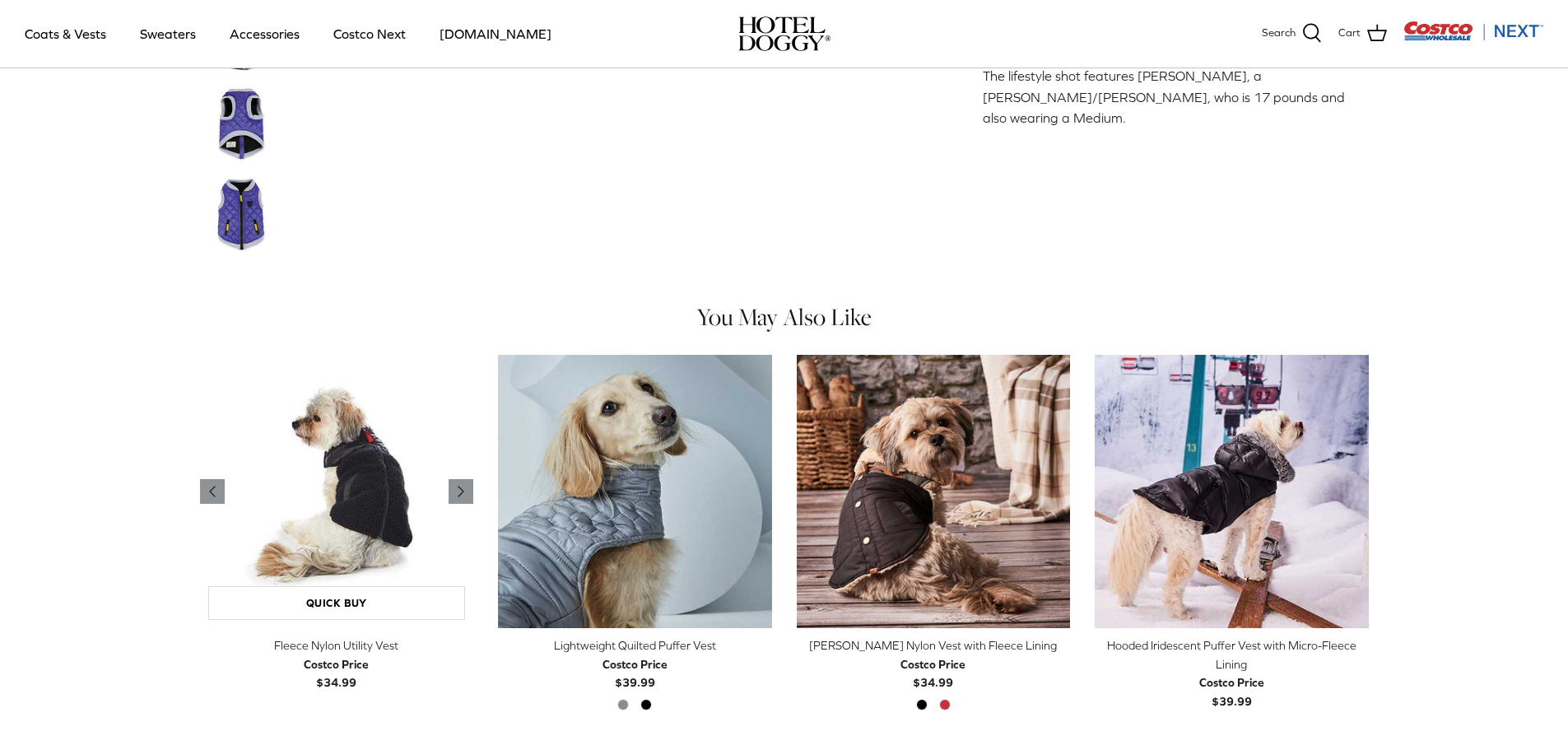
click at [333, 510] on img "Fleece Nylon Utility Vest" at bounding box center [337, 492] width 274 height 274
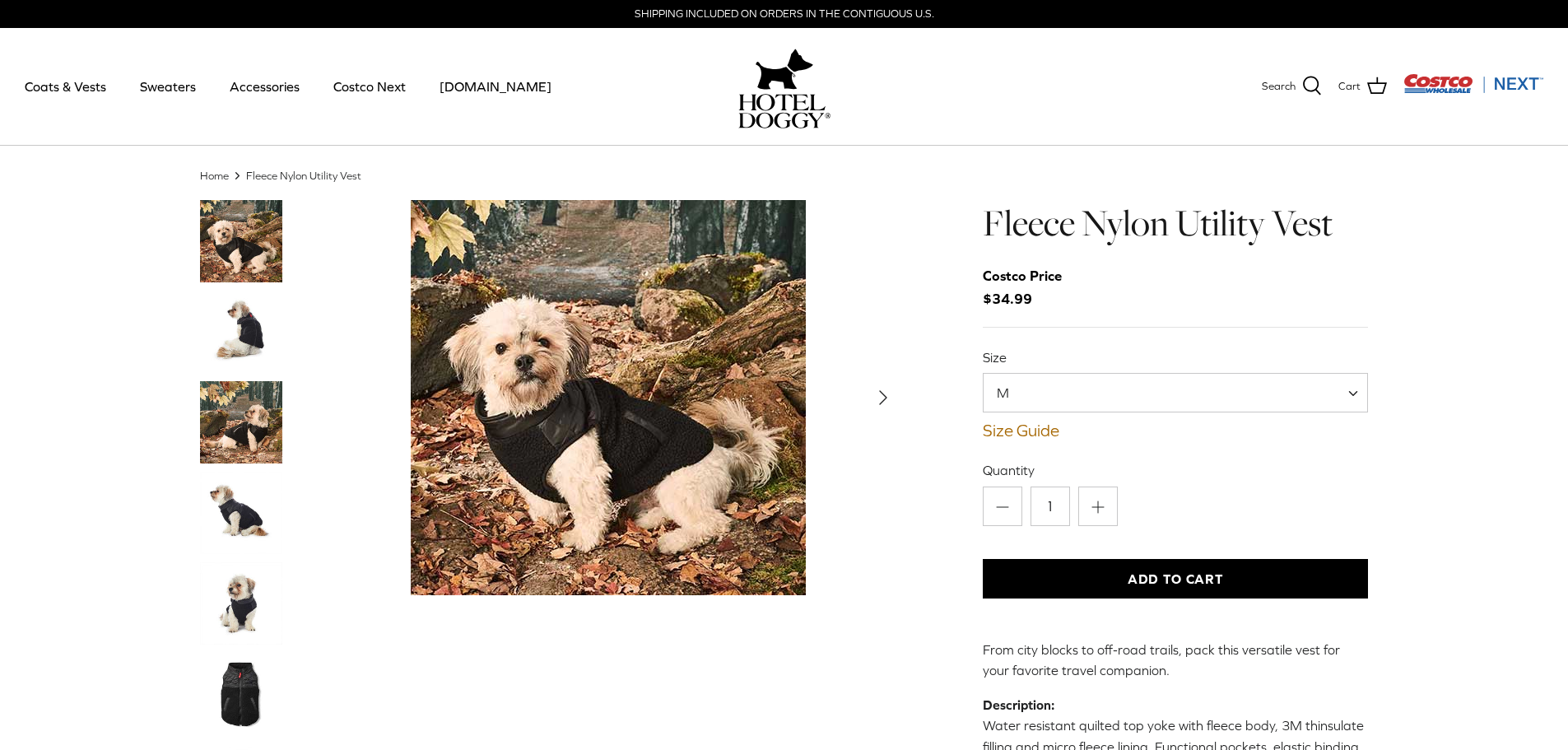
click at [888, 398] on icon "Right" at bounding box center [884, 397] width 26 height 26
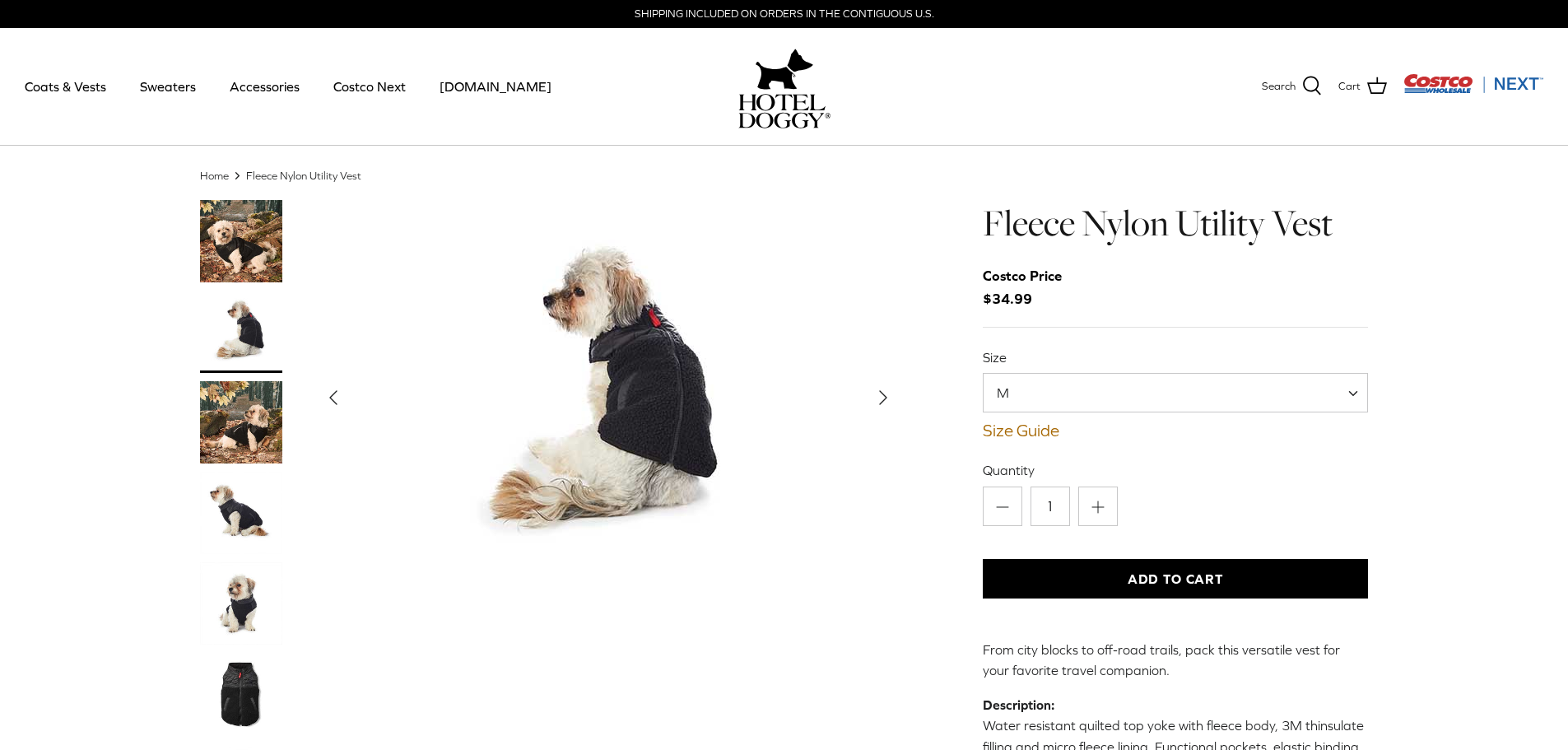
click at [888, 398] on icon "Right" at bounding box center [884, 397] width 26 height 26
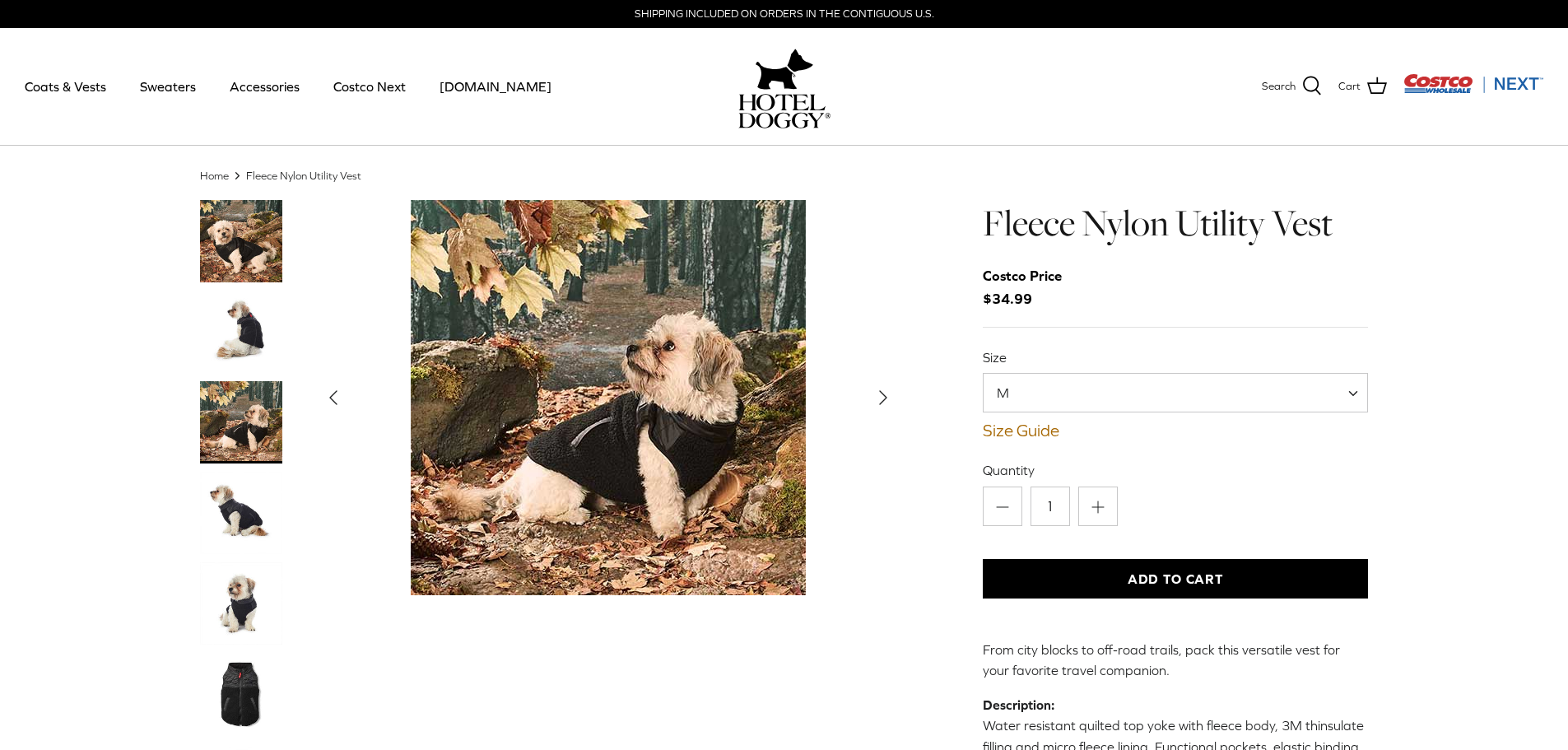
click at [888, 398] on icon "Right" at bounding box center [884, 397] width 26 height 26
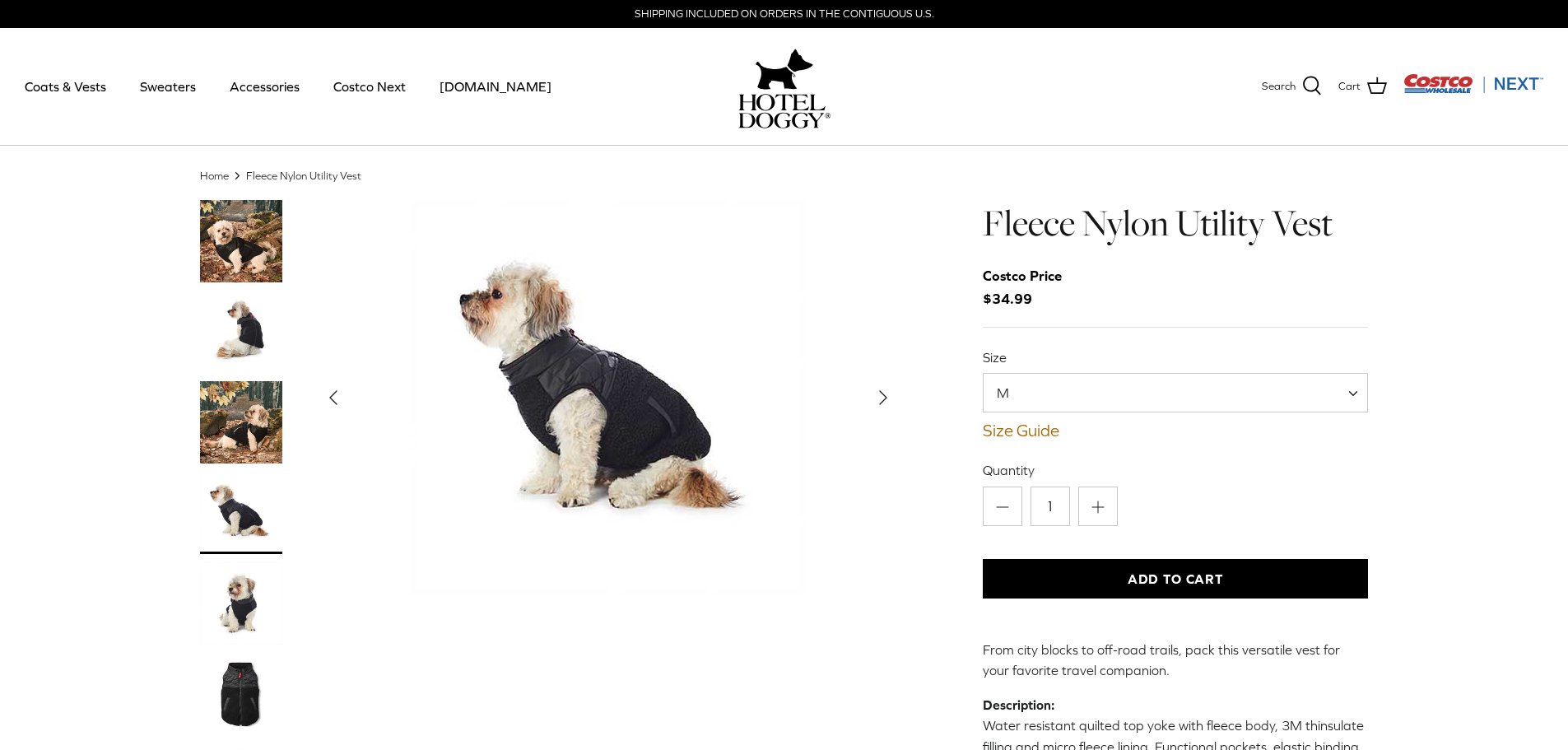
click at [889, 398] on icon "Right" at bounding box center [884, 397] width 26 height 26
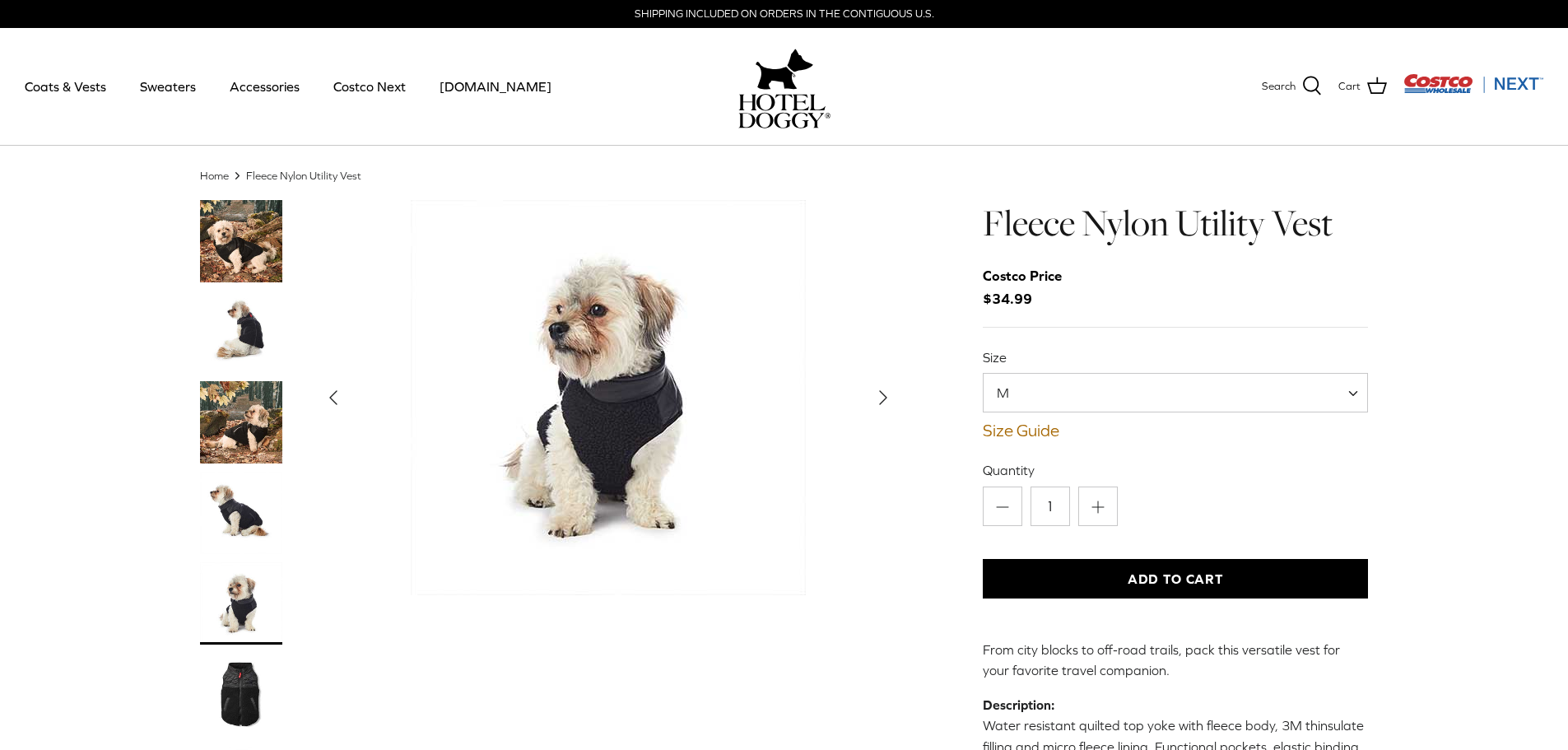
click at [889, 398] on icon "Right" at bounding box center [884, 397] width 26 height 26
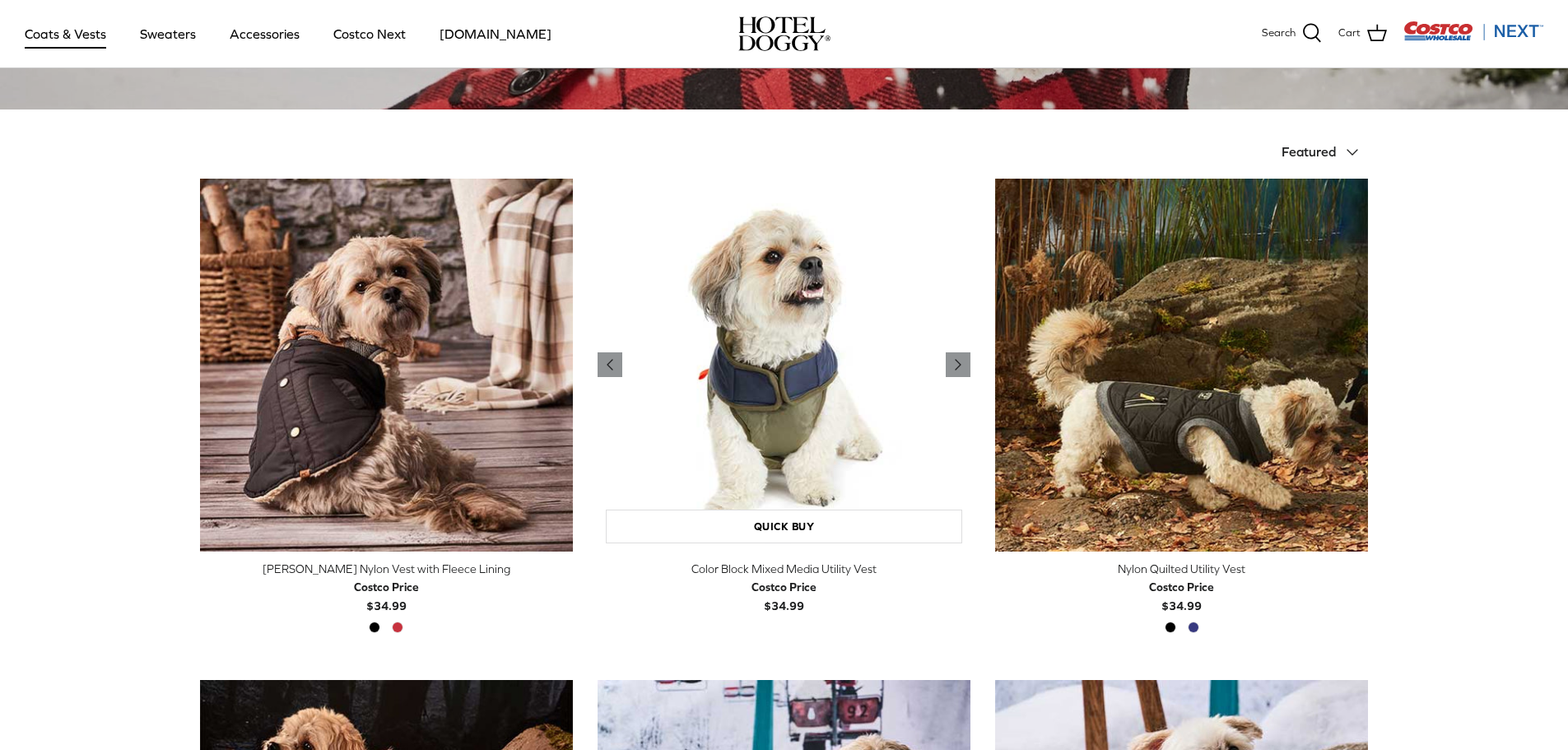
click at [788, 424] on img "Color Block Mixed Media Utility Vest" at bounding box center [784, 365] width 373 height 373
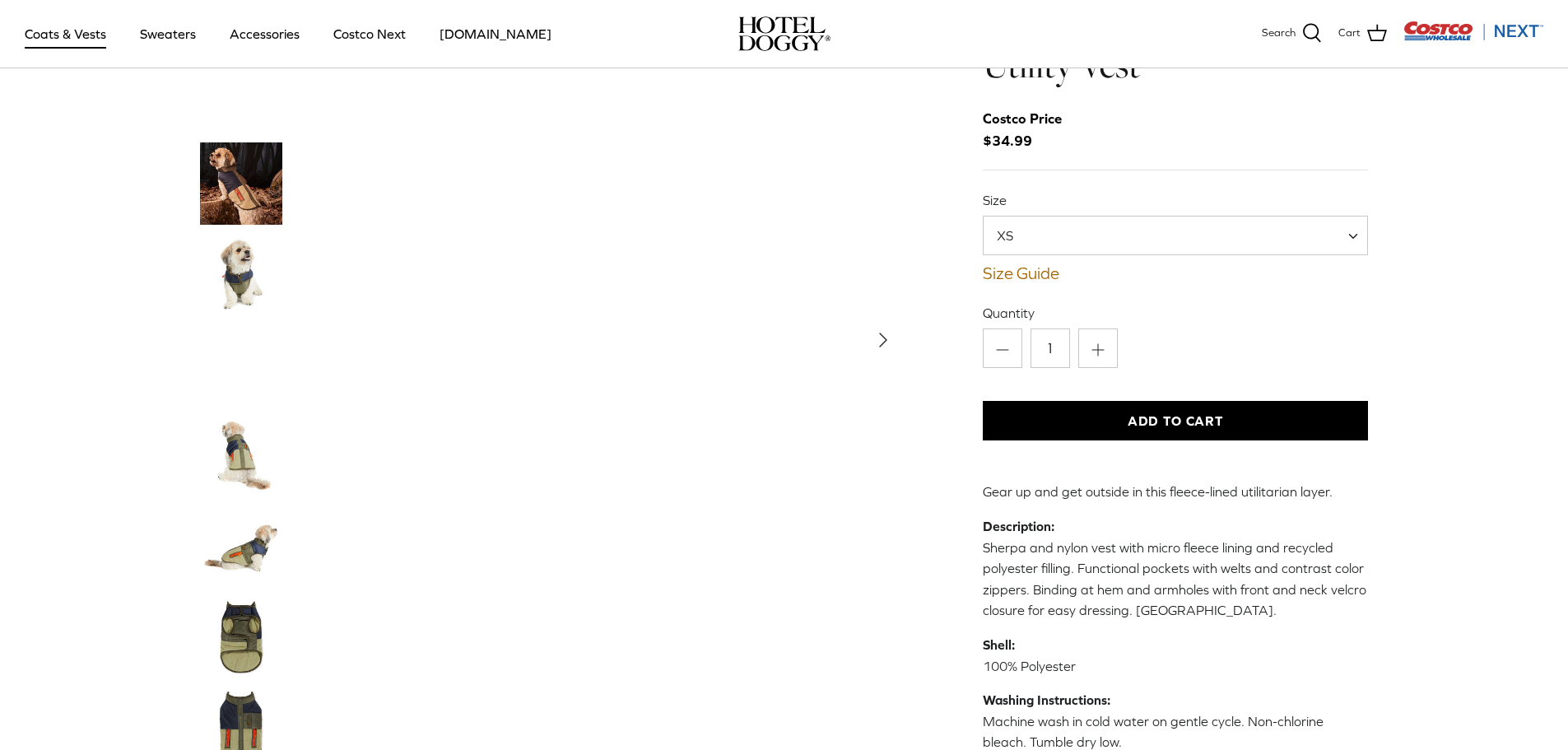
scroll to position [83, 0]
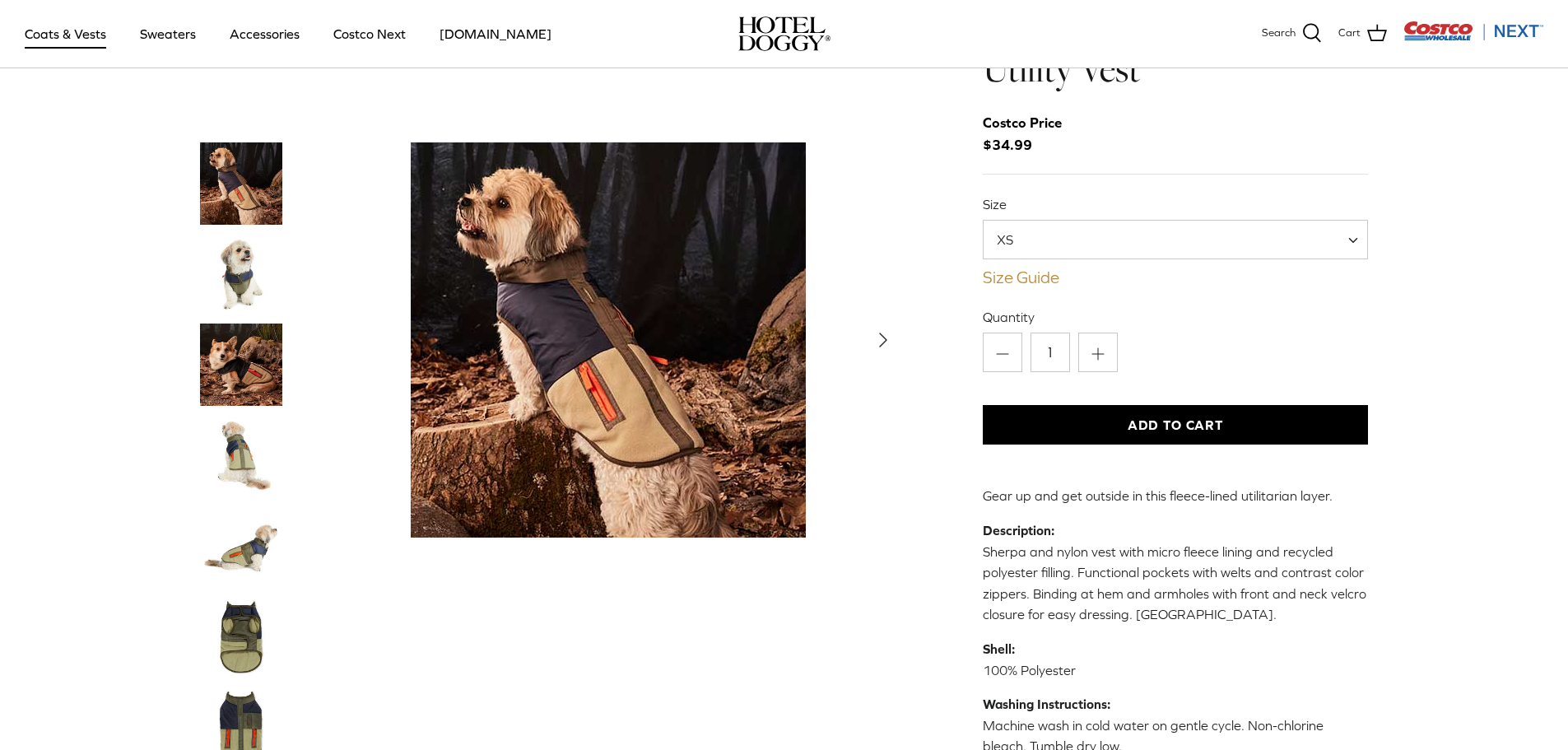
click at [1050, 276] on link "Size Guide" at bounding box center [1176, 277] width 386 height 19
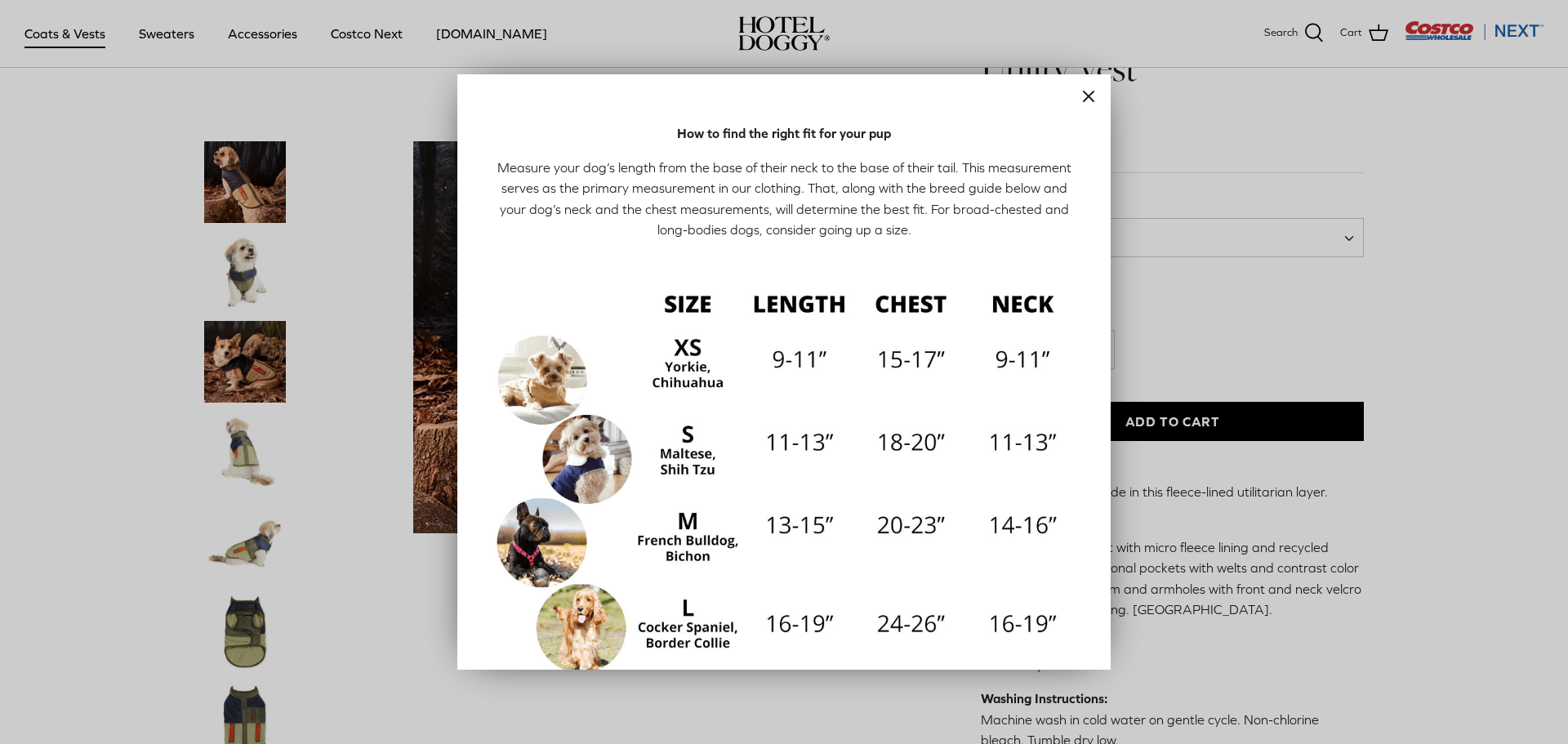
drag, startPoint x: 1074, startPoint y: 96, endPoint x: 1128, endPoint y: 130, distance: 63.8
click at [1079, 96] on icon "Close" at bounding box center [1088, 96] width 19 height 19
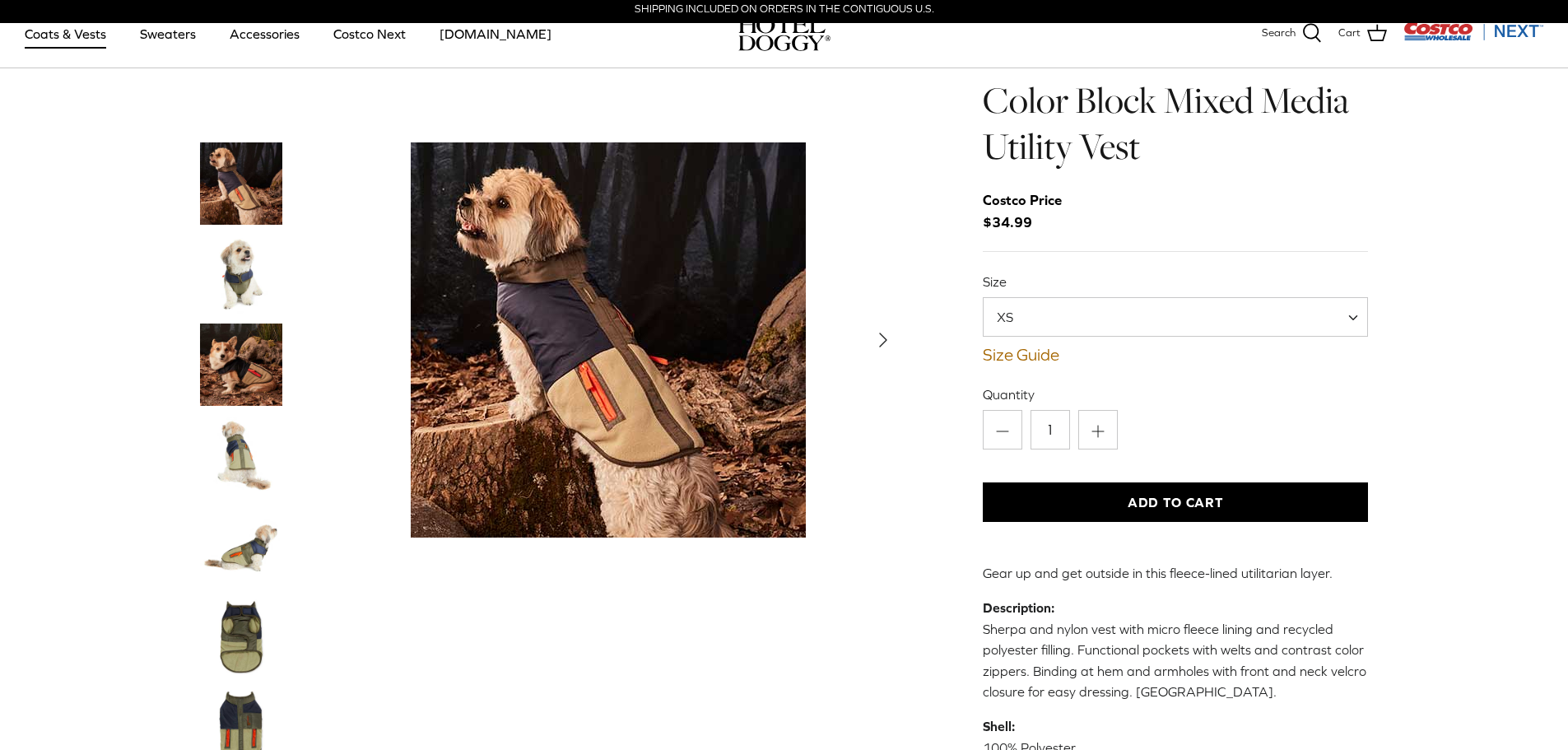
scroll to position [0, 0]
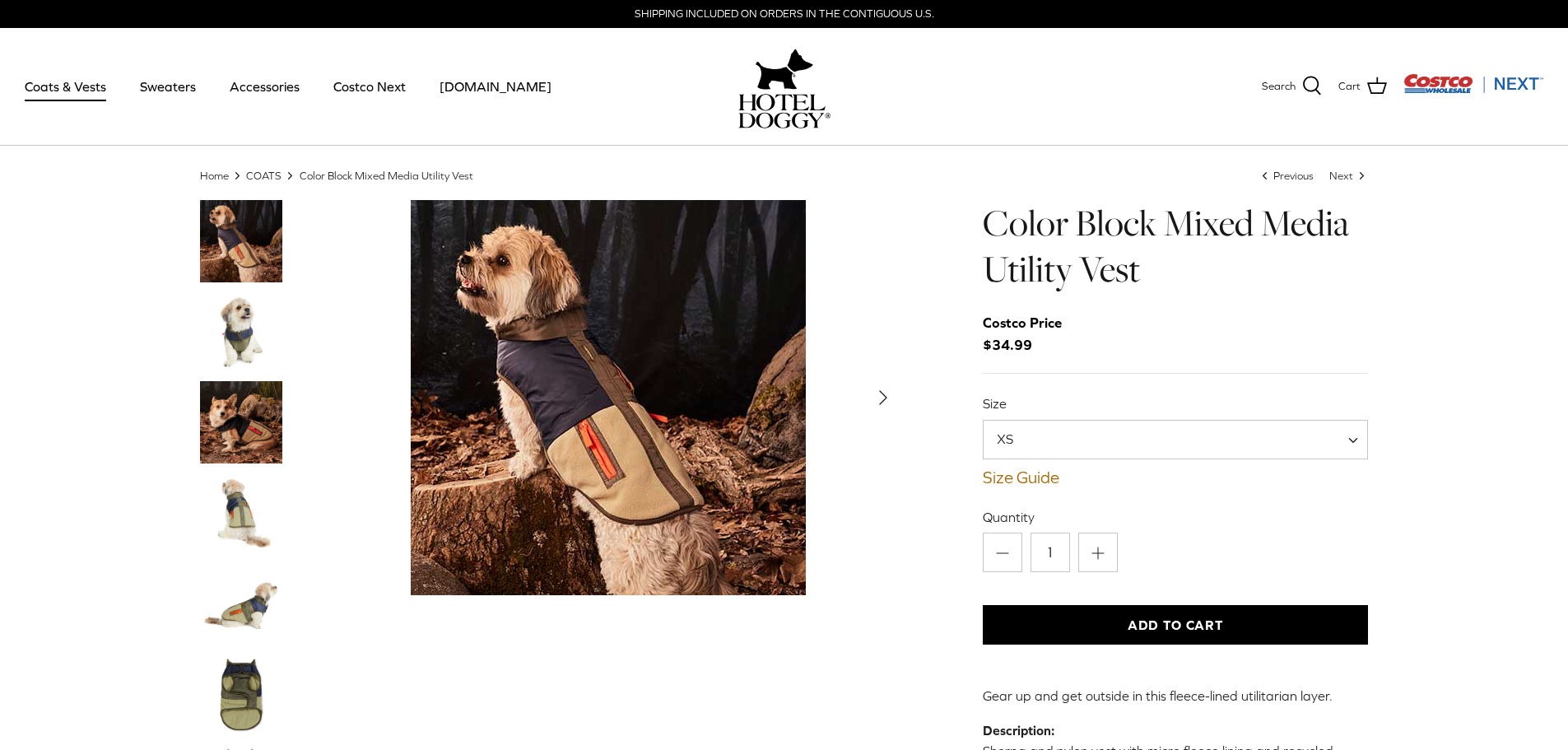
click at [62, 86] on link "Coats & Vests" at bounding box center [65, 86] width 111 height 56
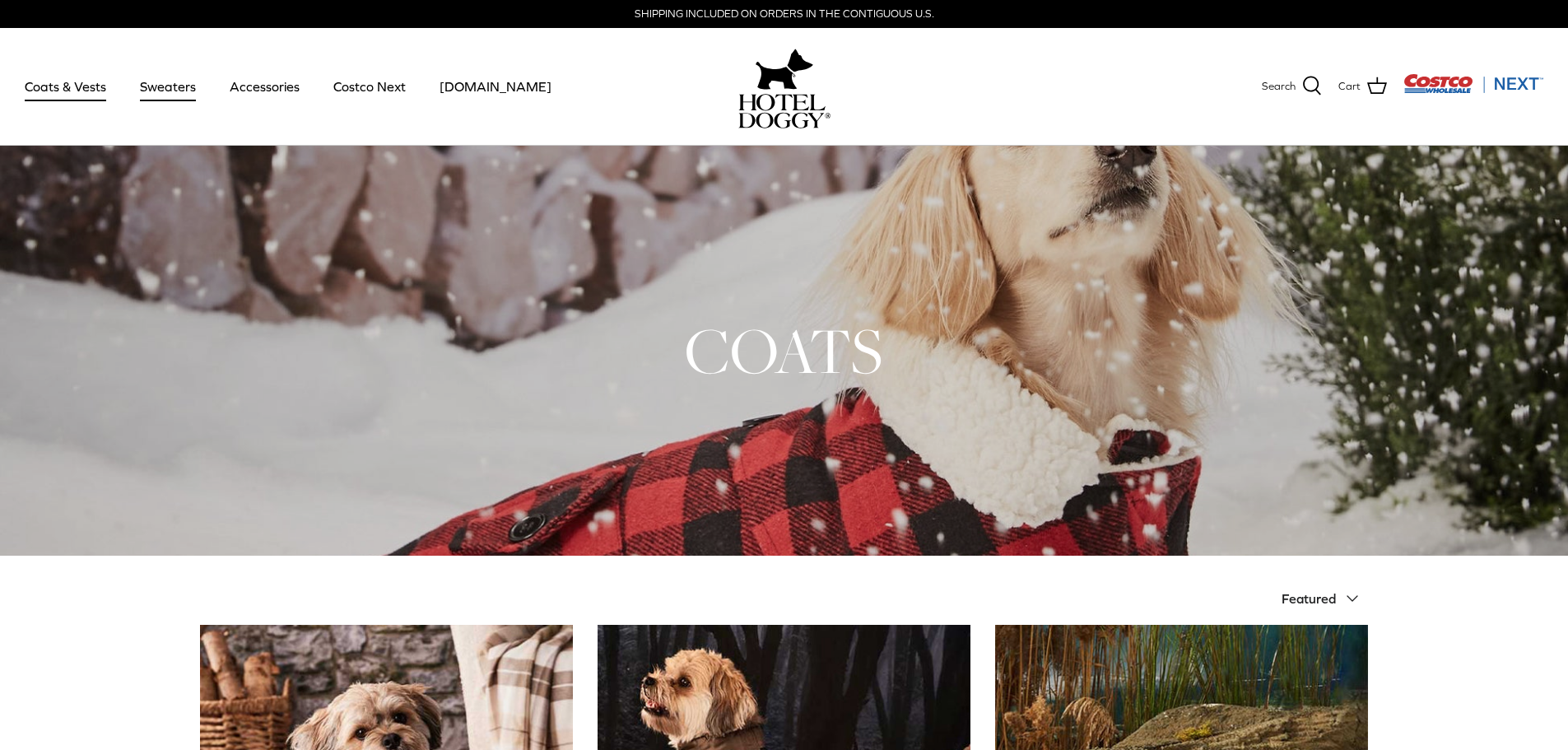
click at [165, 90] on link "Sweaters" at bounding box center [167, 86] width 85 height 56
